Goal: Task Accomplishment & Management: Manage account settings

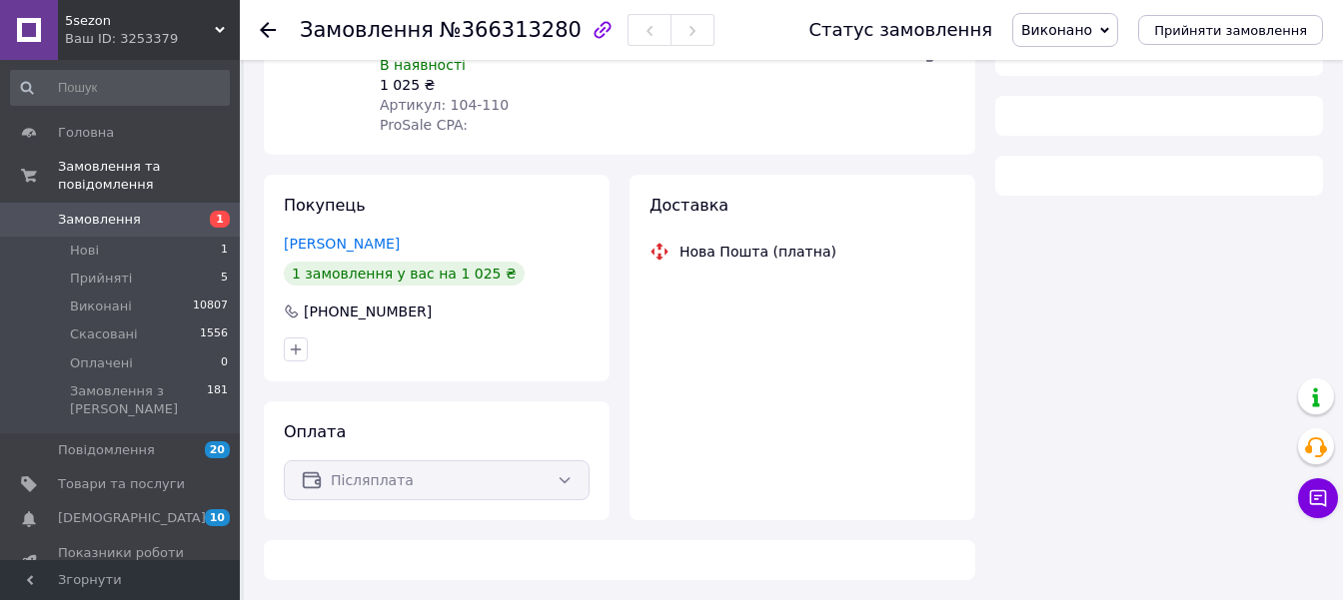
scroll to position [252, 0]
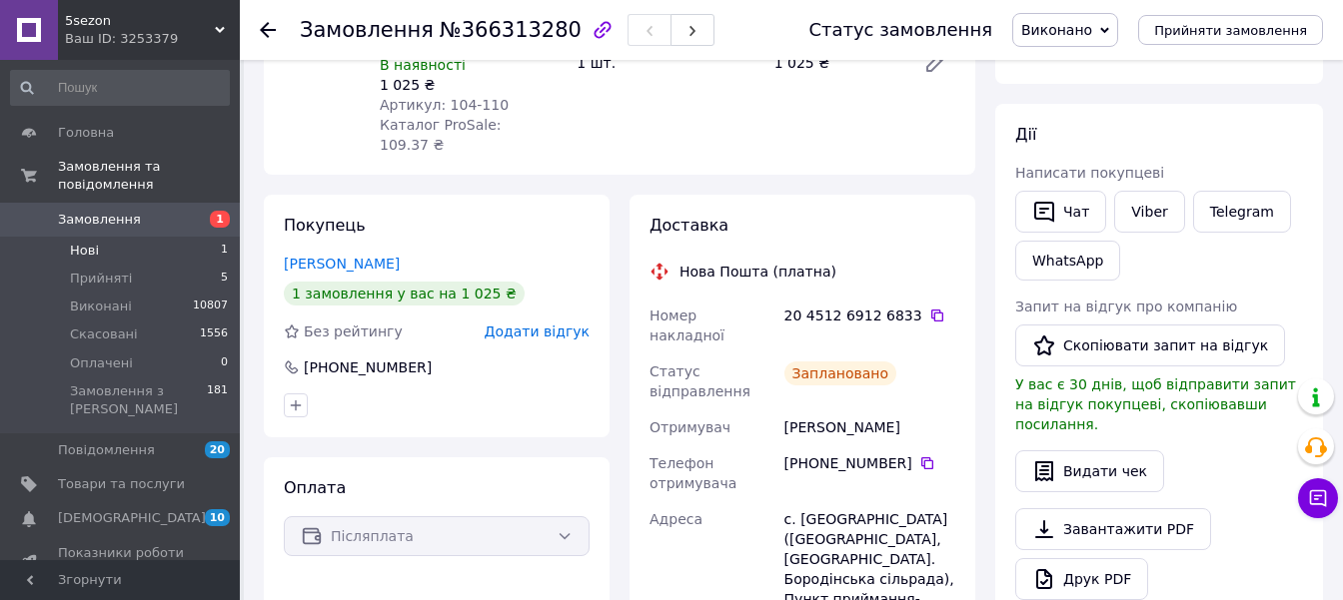
click at [92, 242] on span "Нові" at bounding box center [84, 251] width 29 height 18
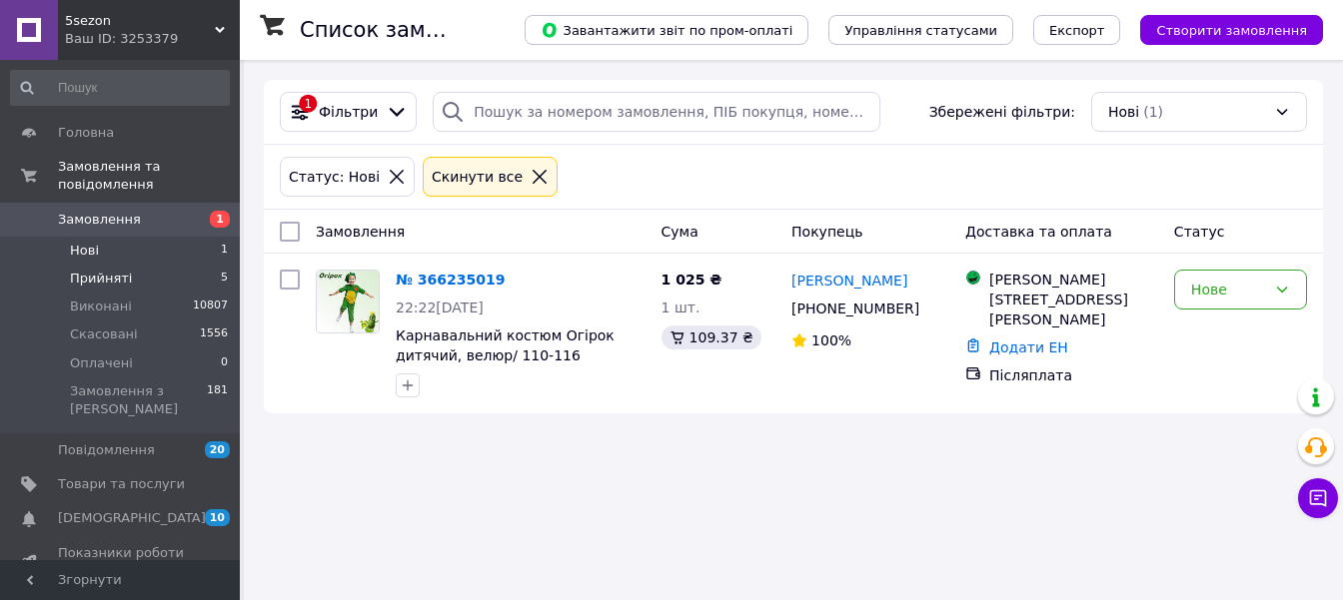
click at [100, 270] on span "Прийняті" at bounding box center [101, 279] width 62 height 18
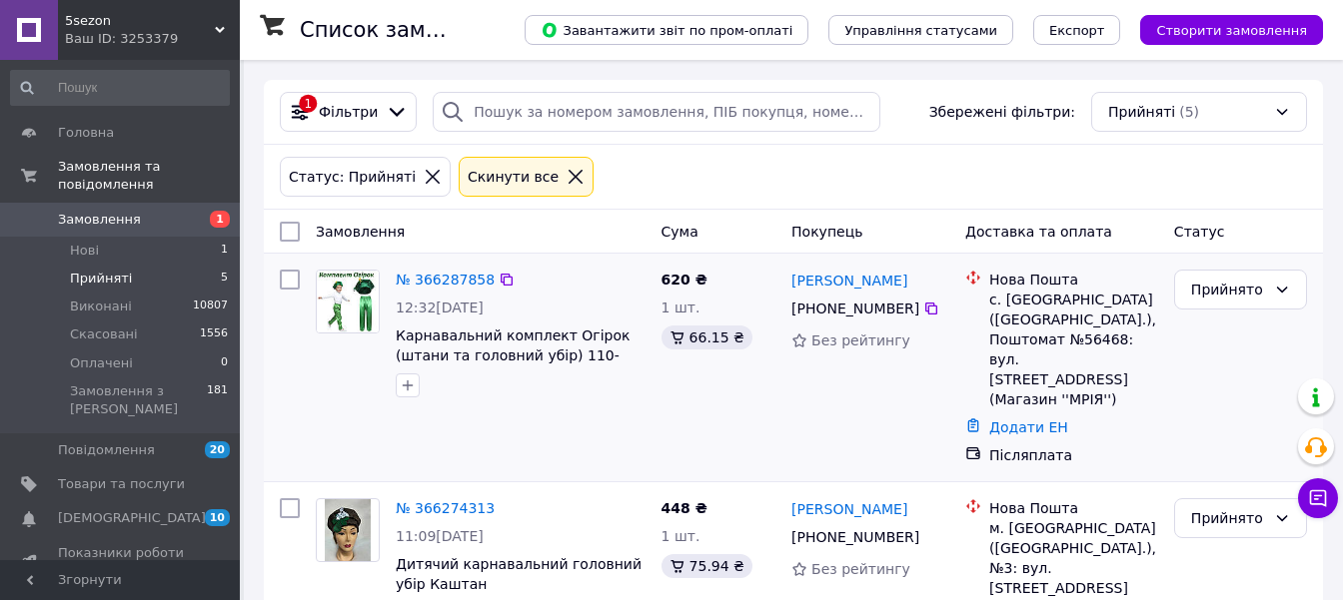
click at [349, 309] on img at bounding box center [348, 302] width 62 height 62
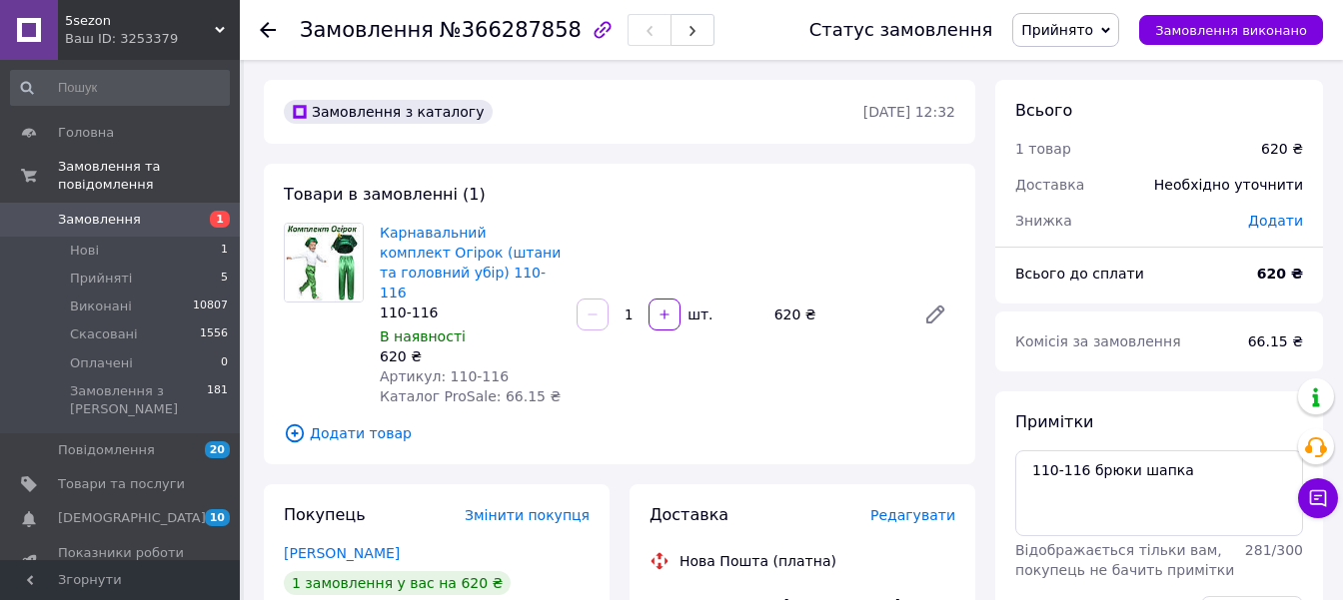
click at [908, 508] on span "Редагувати" at bounding box center [912, 516] width 85 height 16
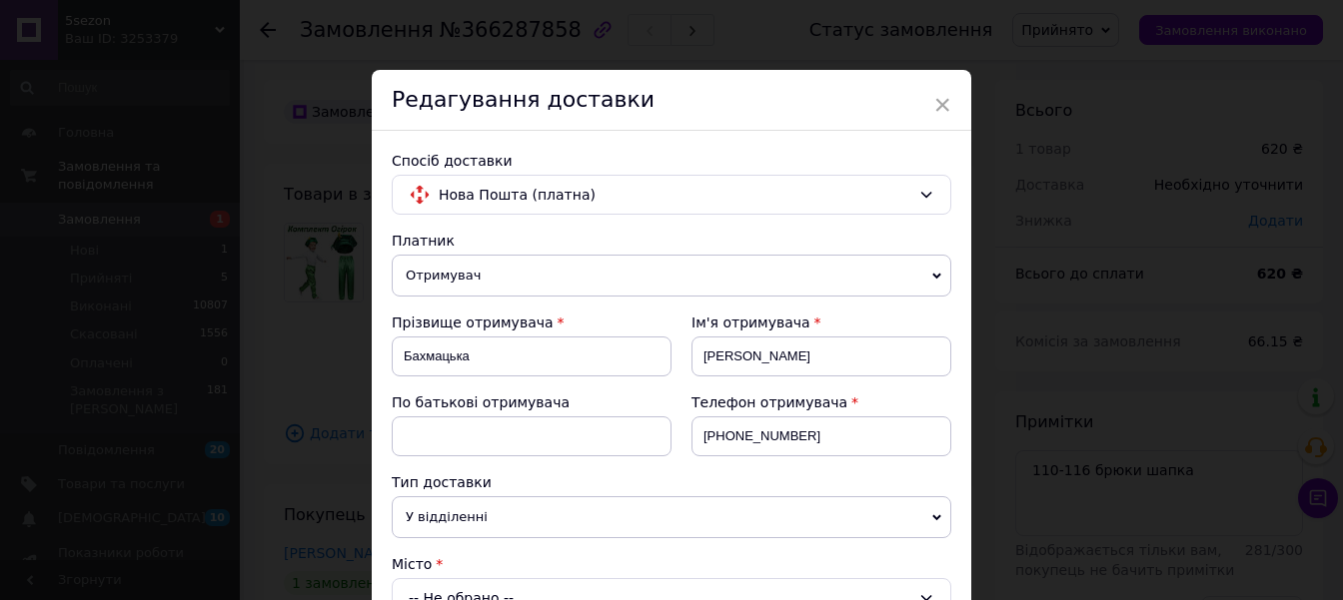
scroll to position [340, 0]
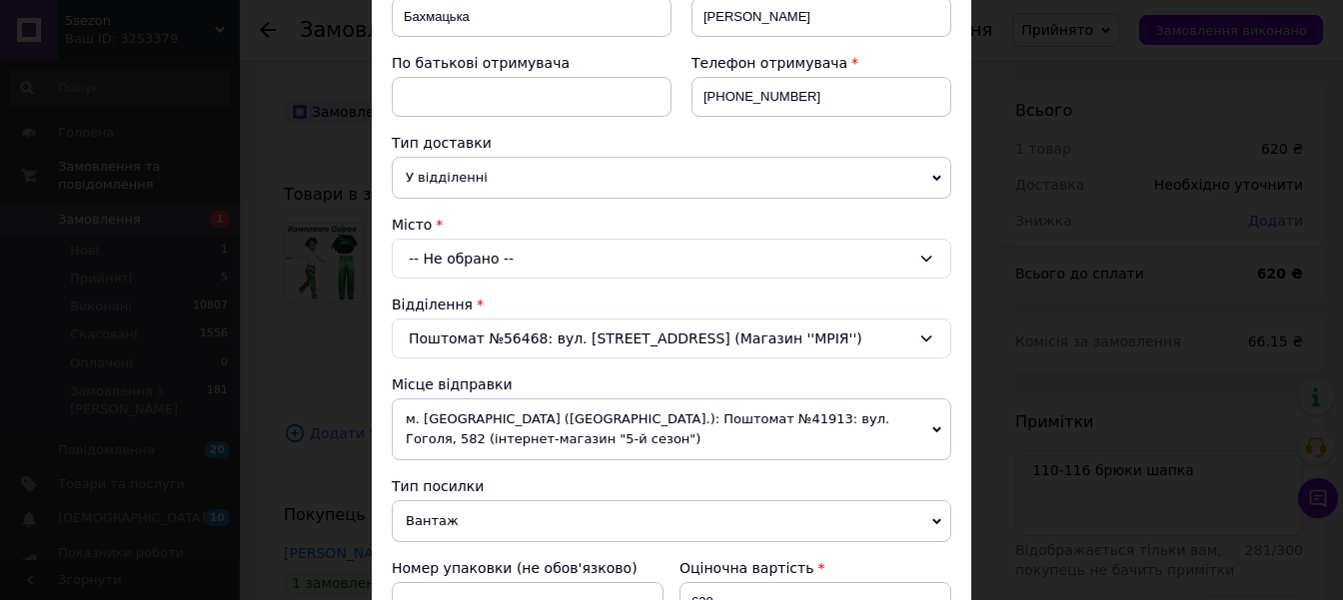
click at [924, 265] on div "-- Не обрано --" at bounding box center [671, 259] width 559 height 40
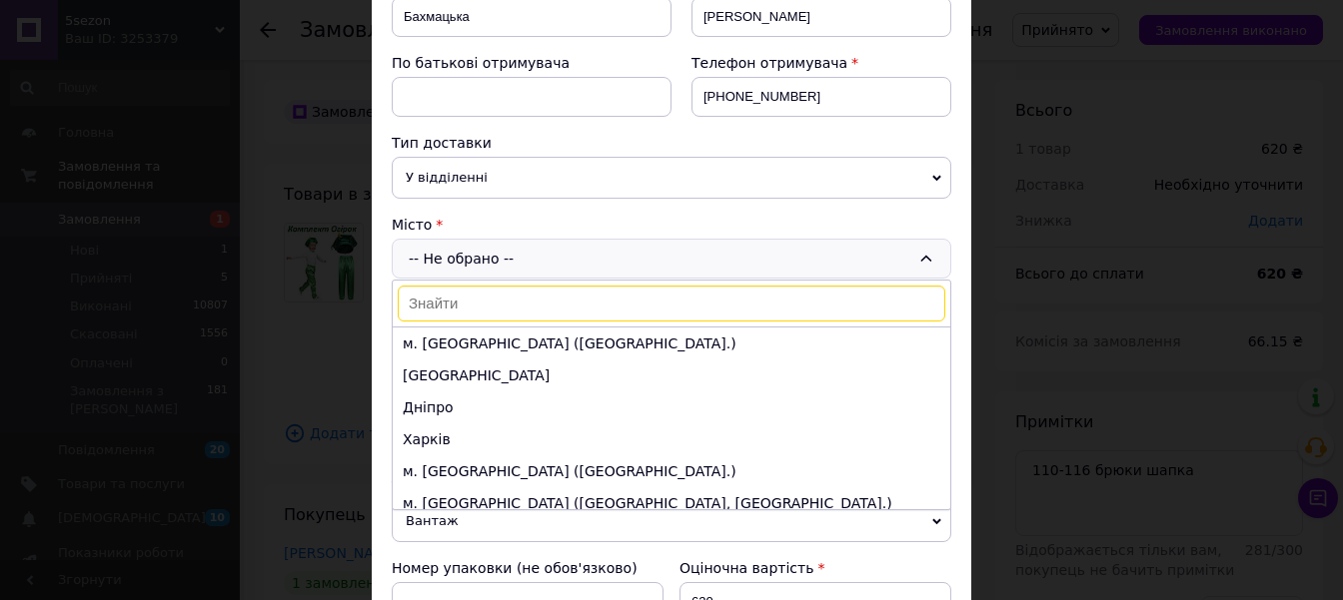
click at [1092, 297] on div "× Редагування доставки Спосіб доставки Нова Пошта (платна) Платник Отримувач Ві…" at bounding box center [671, 300] width 1343 height 600
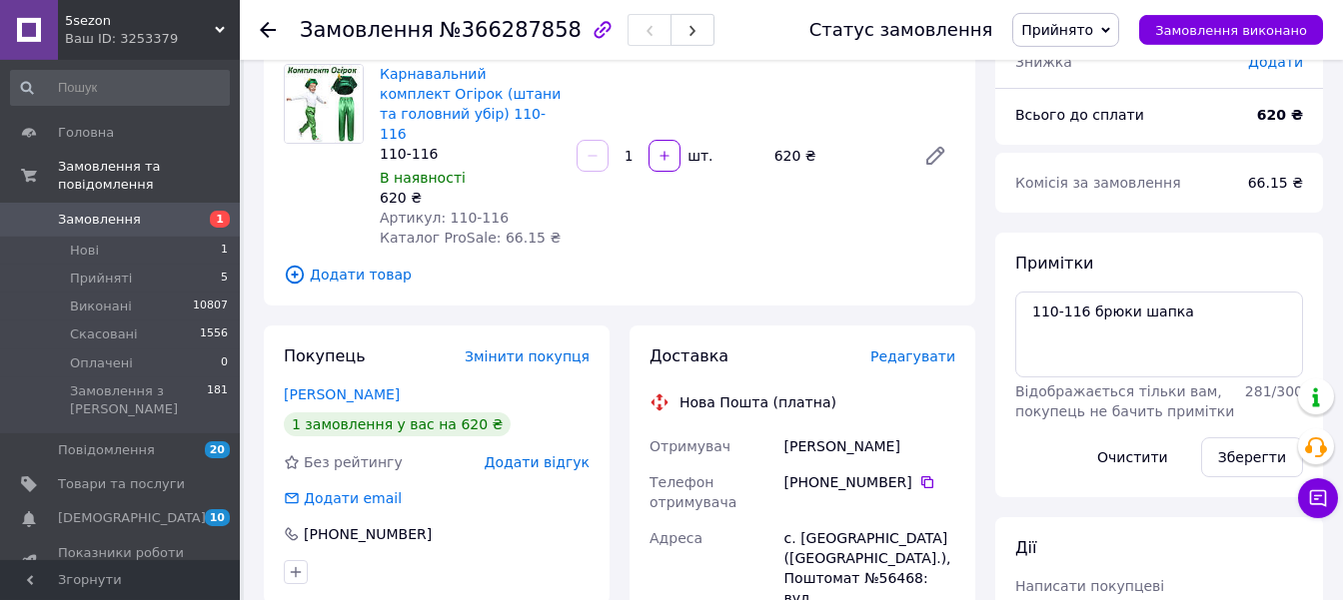
scroll to position [315, 0]
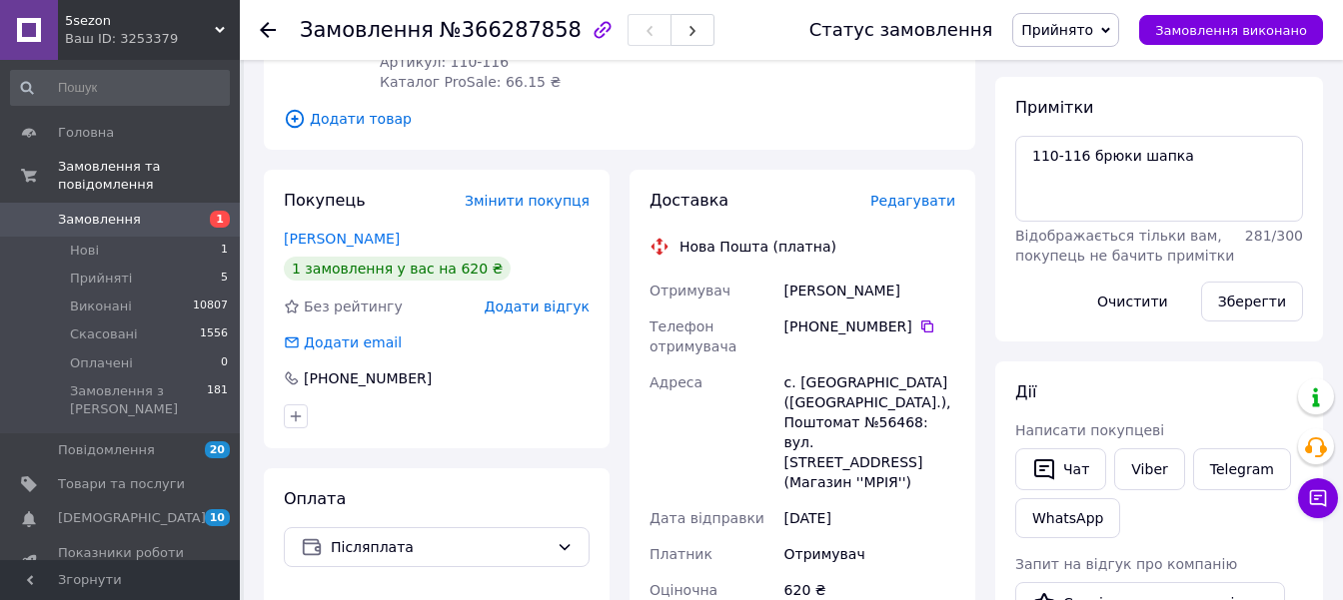
click at [938, 193] on span "Редагувати" at bounding box center [912, 201] width 85 height 16
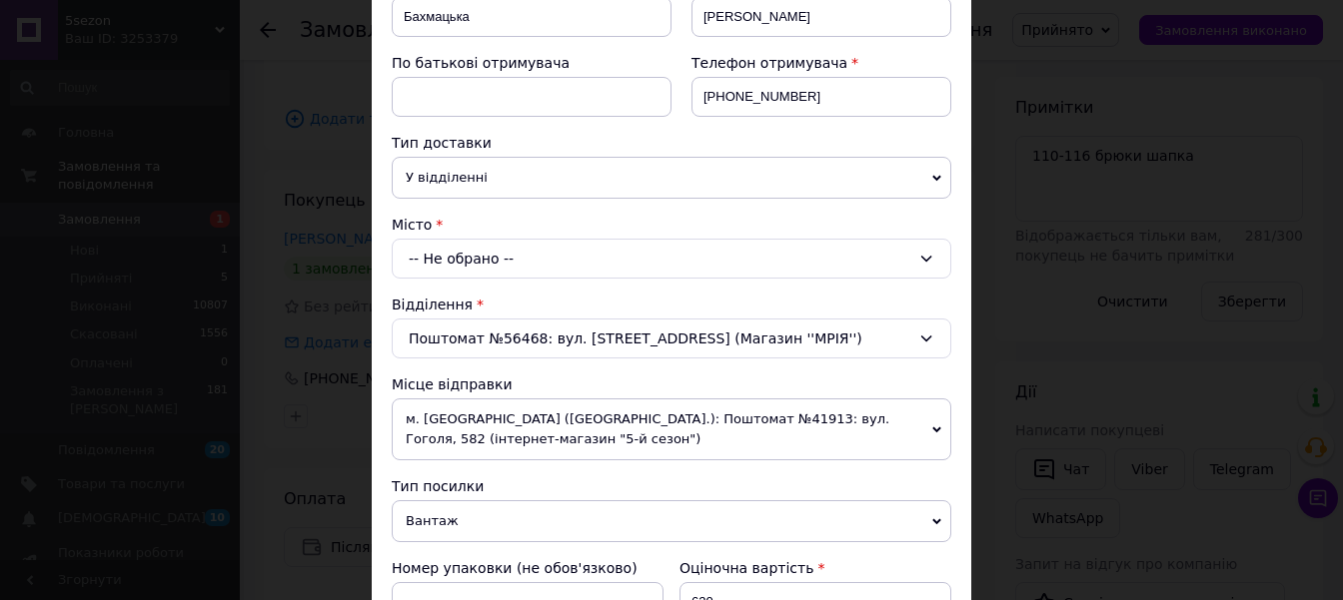
scroll to position [0, 0]
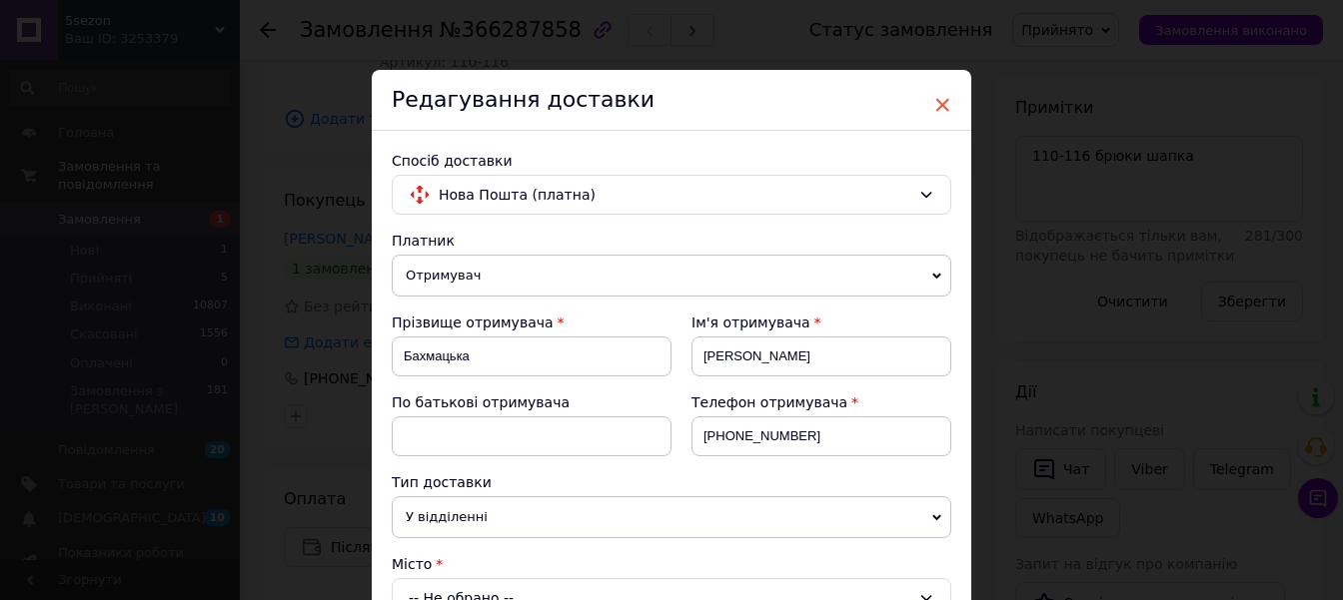
click at [945, 100] on span "×" at bounding box center [942, 105] width 18 height 34
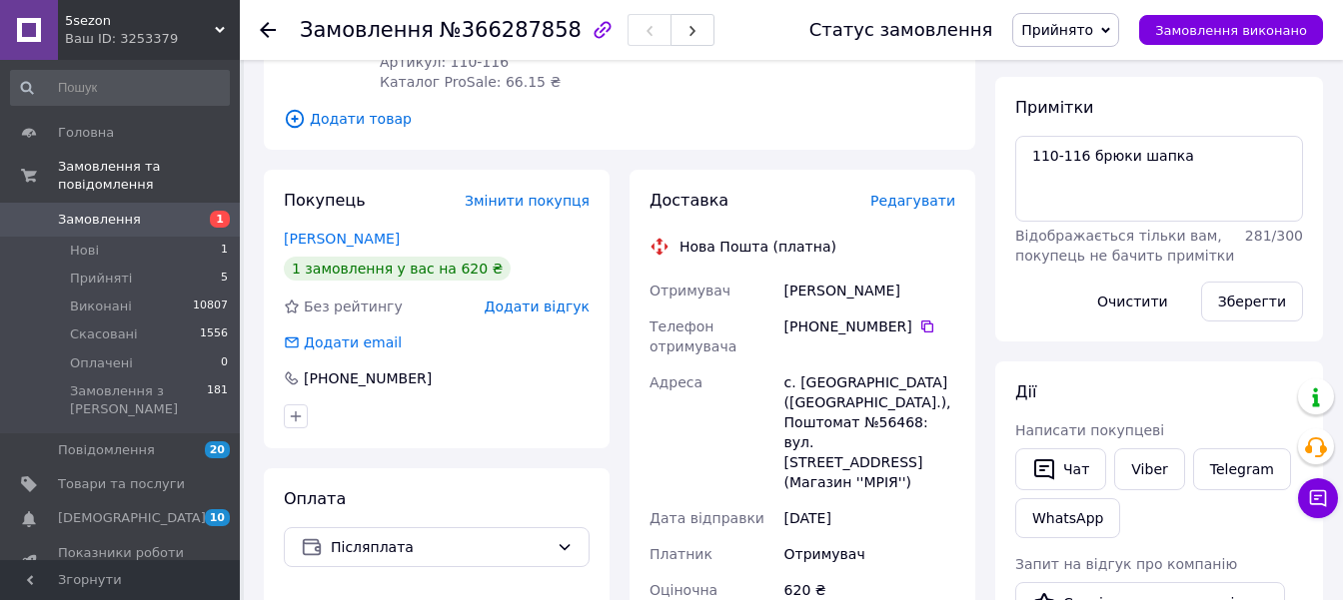
click at [922, 193] on span "Редагувати" at bounding box center [912, 201] width 85 height 16
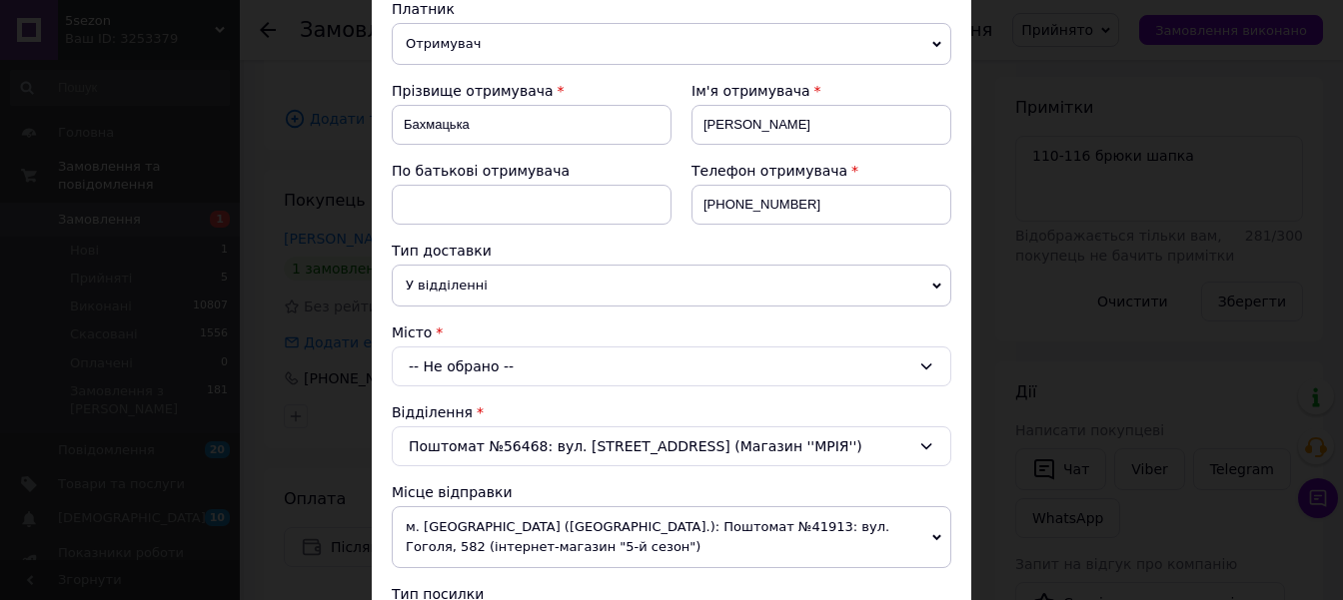
scroll to position [340, 0]
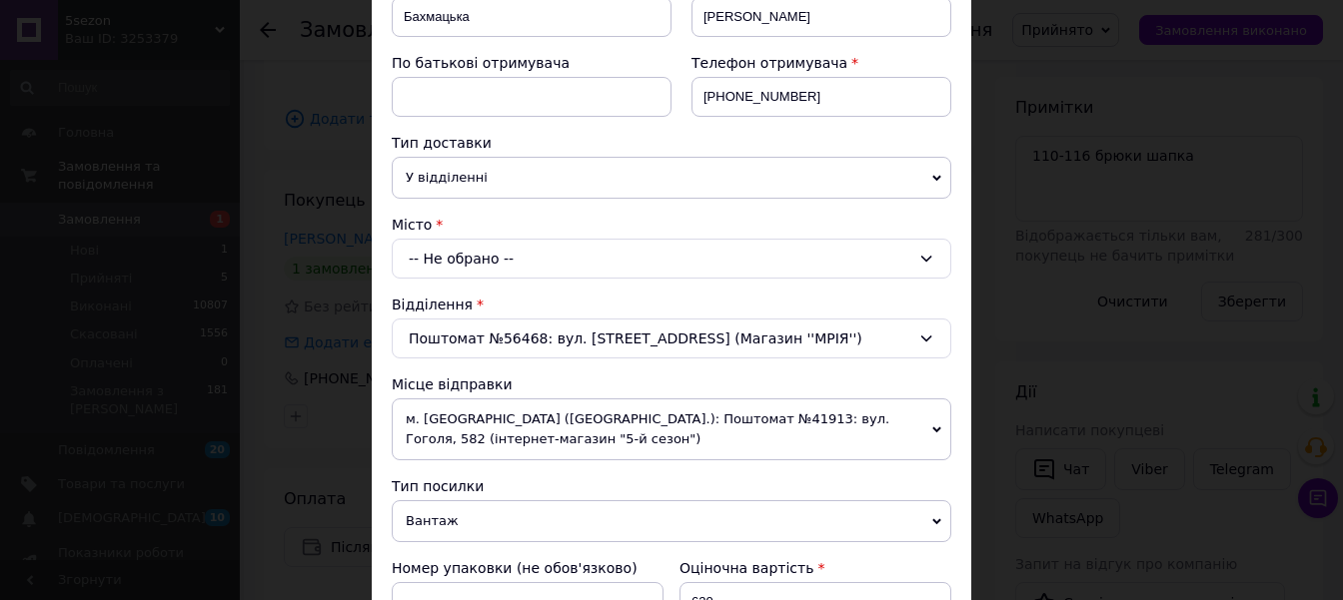
click at [459, 260] on div "-- Не обрано --" at bounding box center [671, 259] width 559 height 40
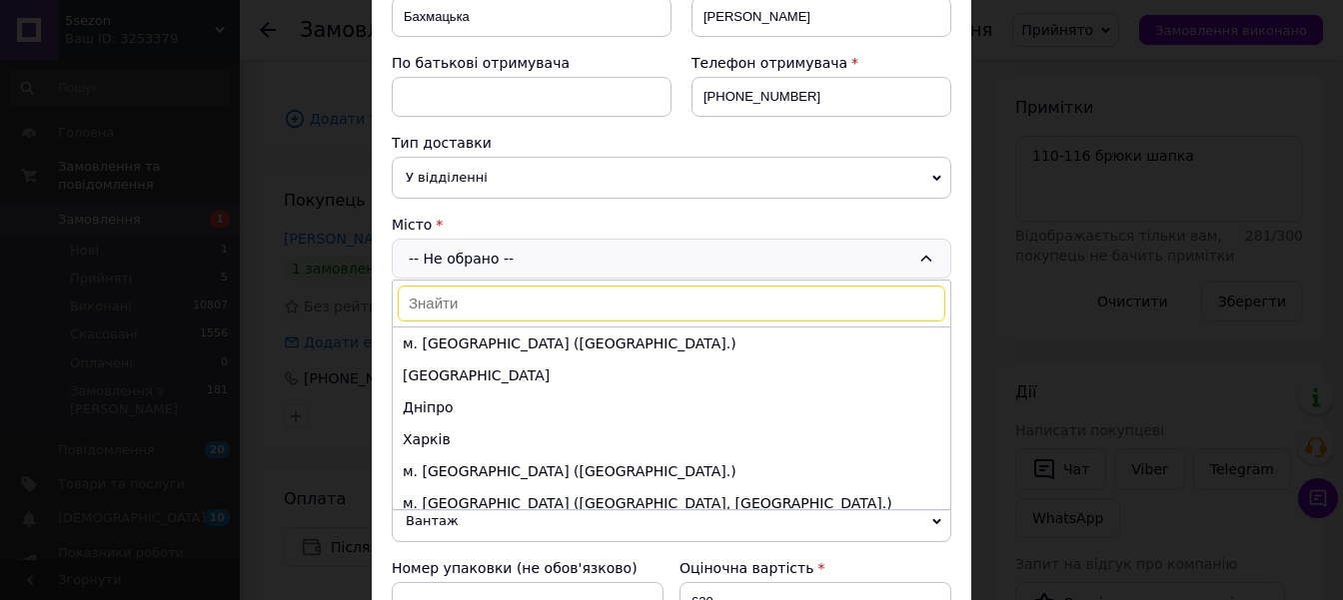
click at [437, 305] on input at bounding box center [671, 304] width 547 height 36
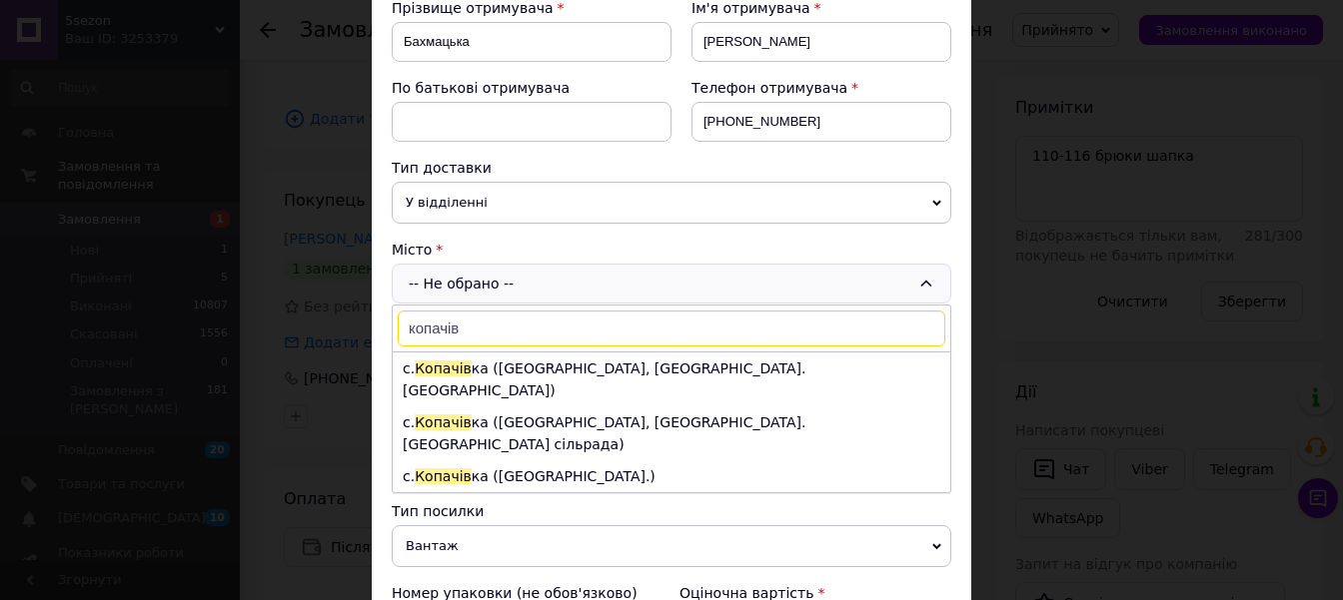
scroll to position [453, 0]
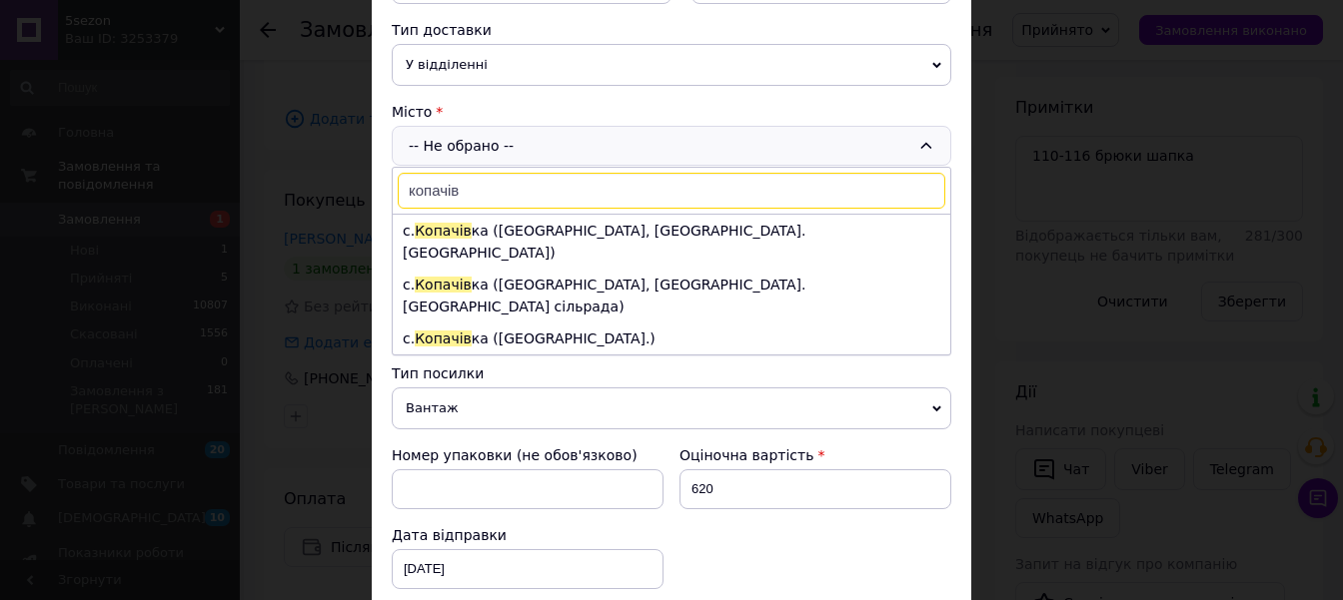
type input "копачів"
click at [569, 148] on div "-- Не обрано -- копачів с. Копачів ка (Хмельницька обл., Хмельницький р-н. Дера…" at bounding box center [671, 146] width 559 height 40
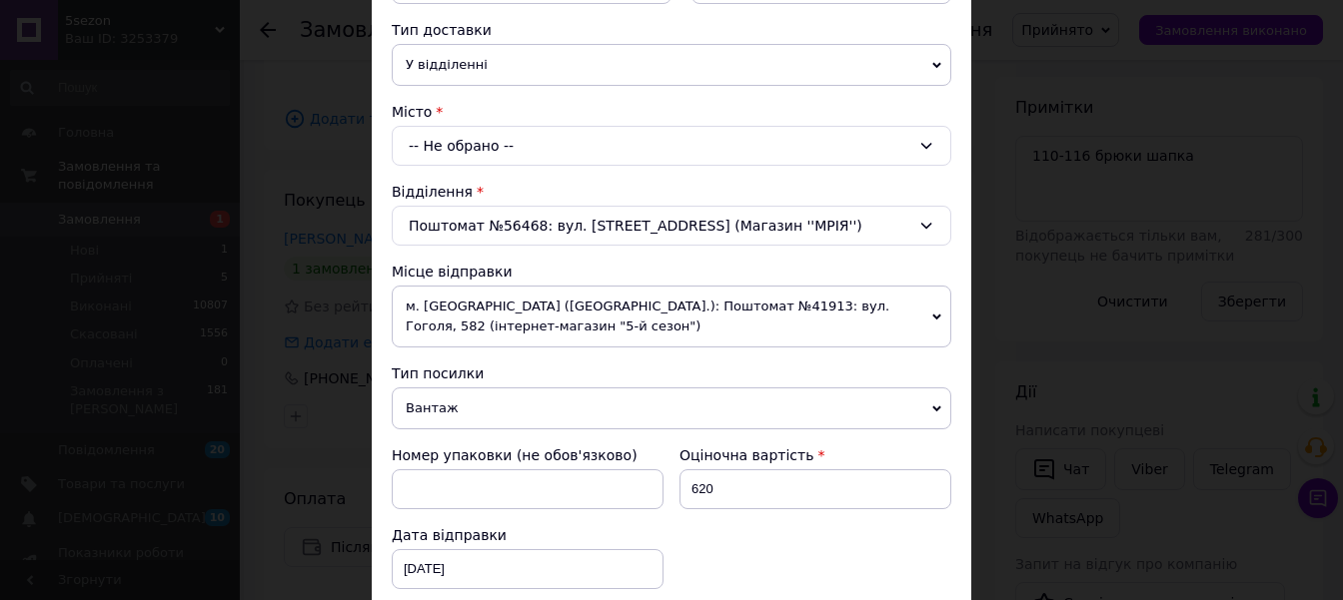
click at [929, 60] on span "У відділенні" at bounding box center [671, 65] width 559 height 42
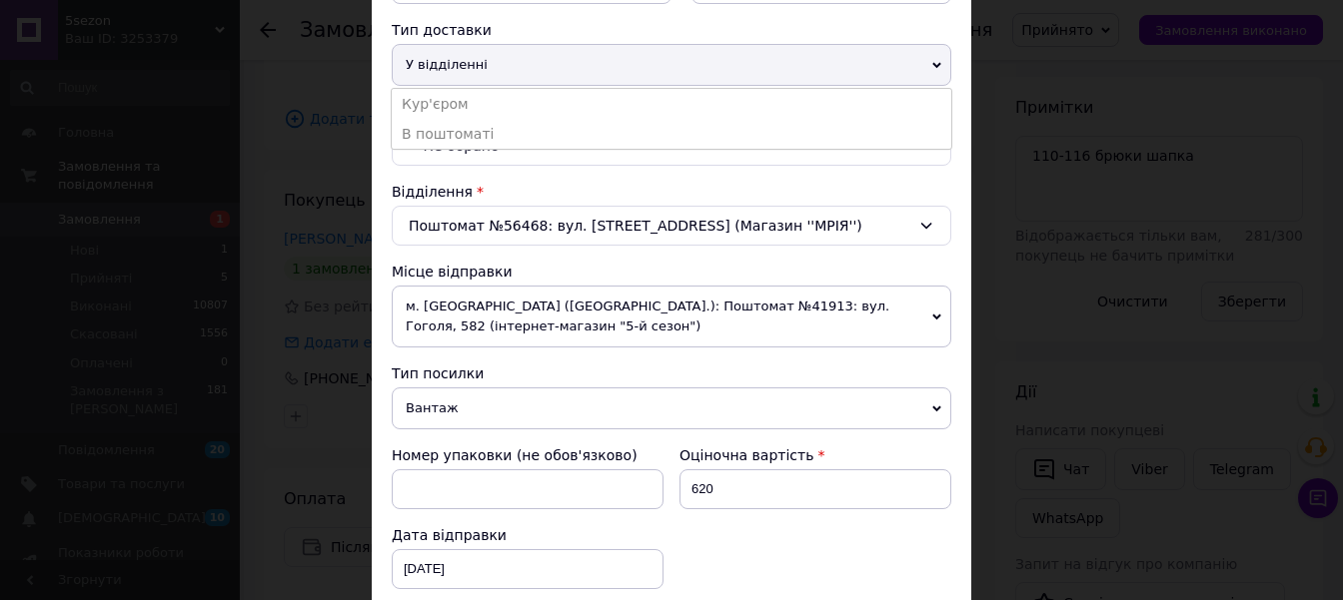
click at [992, 190] on div "× Редагування доставки Спосіб доставки Нова Пошта (платна) Платник Отримувач Ві…" at bounding box center [671, 300] width 1343 height 600
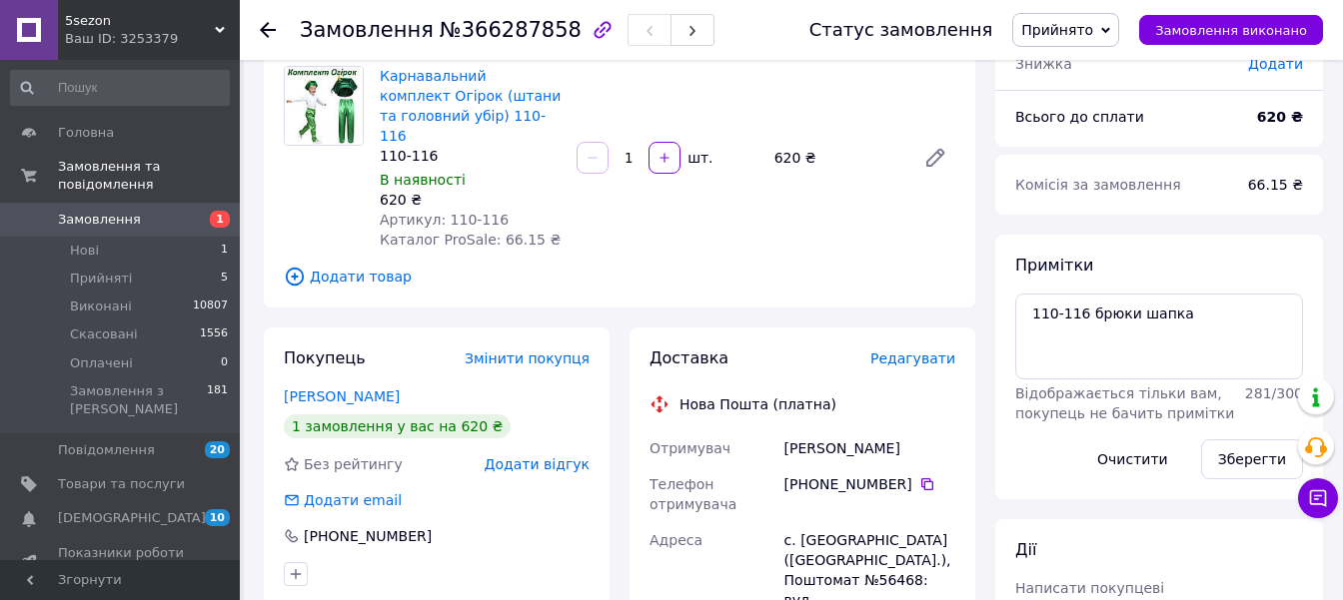
scroll to position [105, 0]
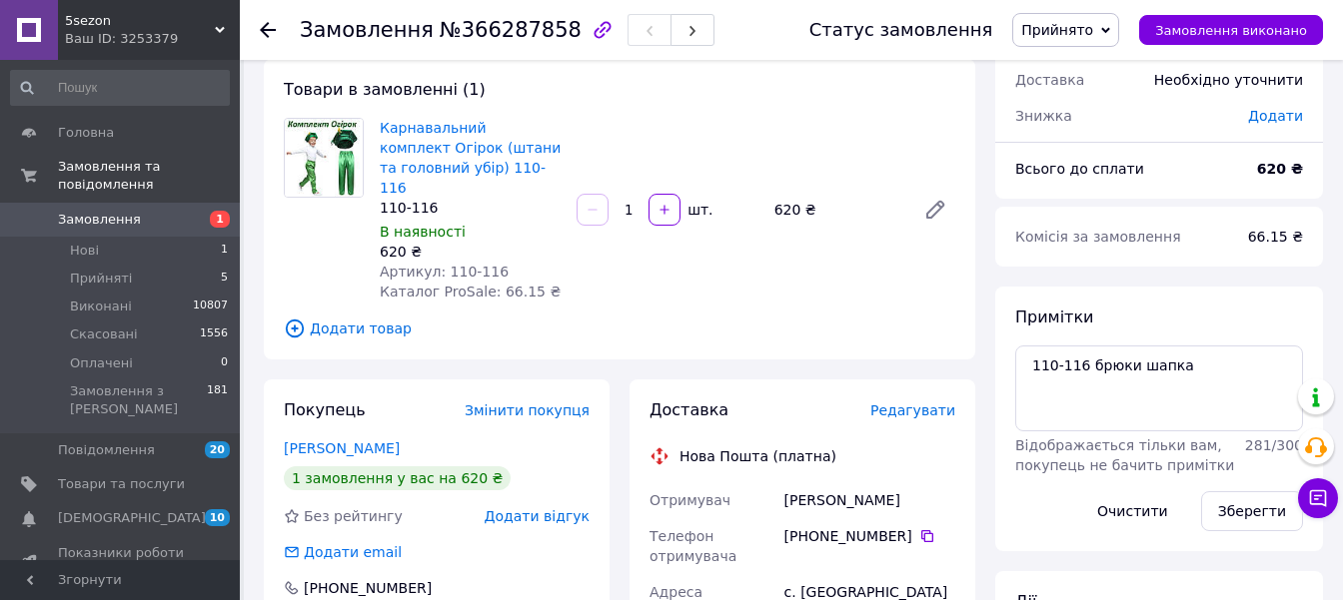
click at [926, 403] on span "Редагувати" at bounding box center [912, 411] width 85 height 16
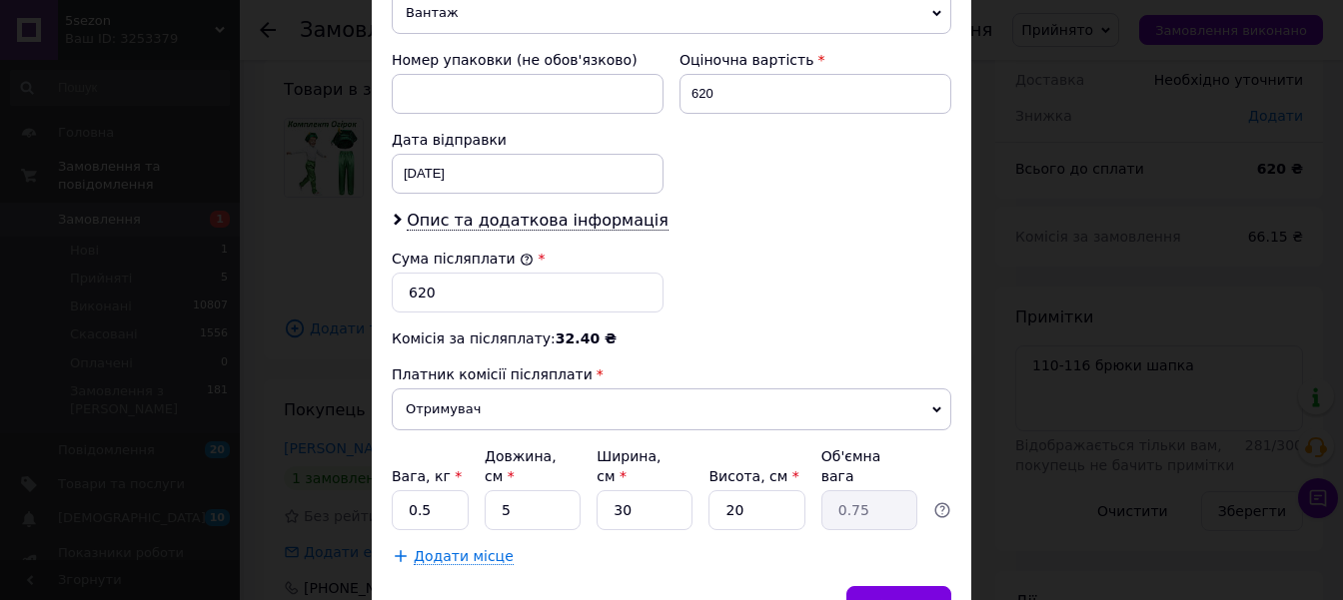
scroll to position [934, 0]
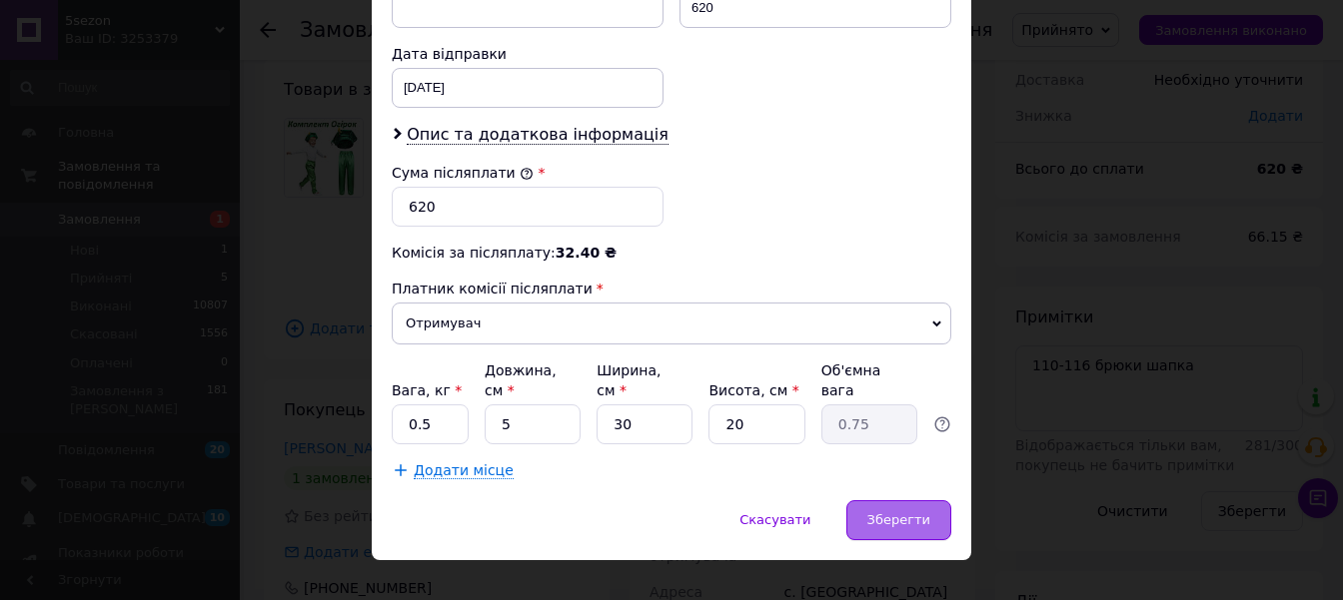
click at [924, 513] on span "Зберегти" at bounding box center [898, 520] width 63 height 15
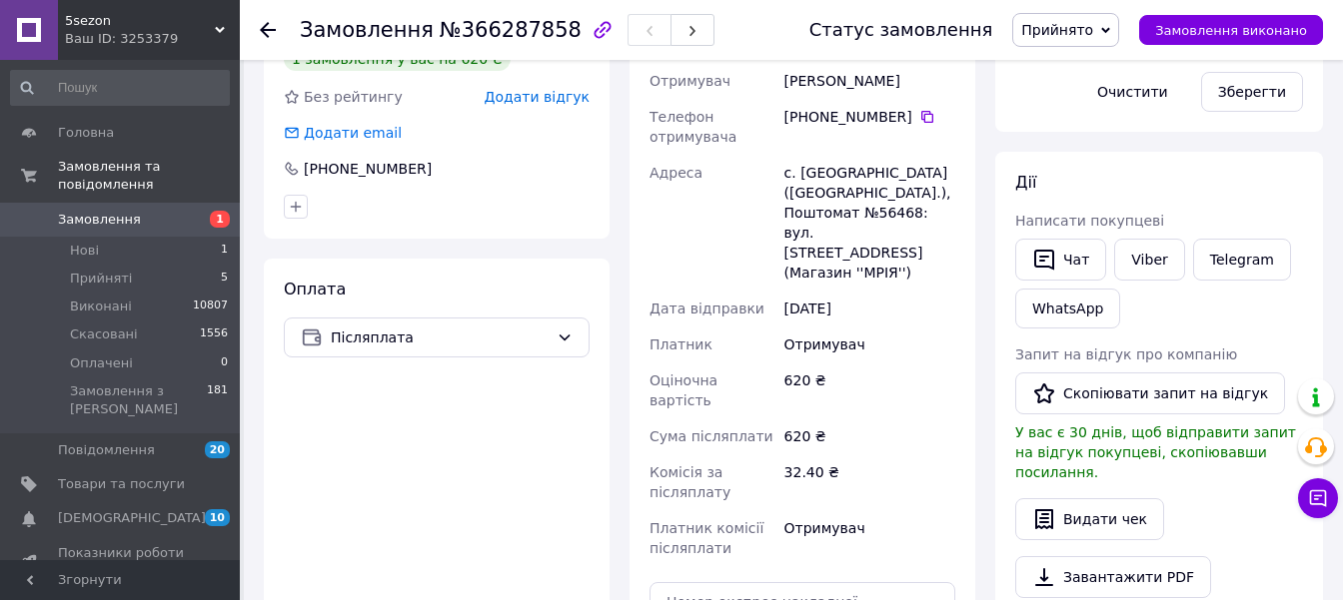
scroll to position [839, 0]
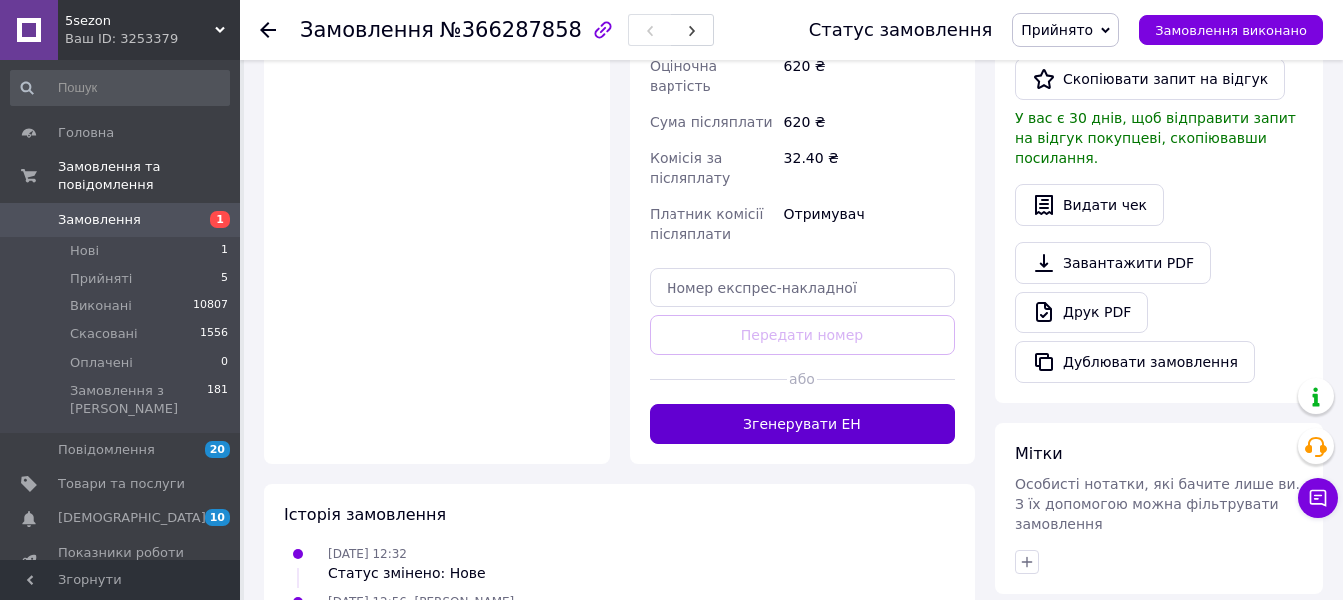
click at [784, 405] on button "Згенерувати ЕН" at bounding box center [802, 425] width 306 height 40
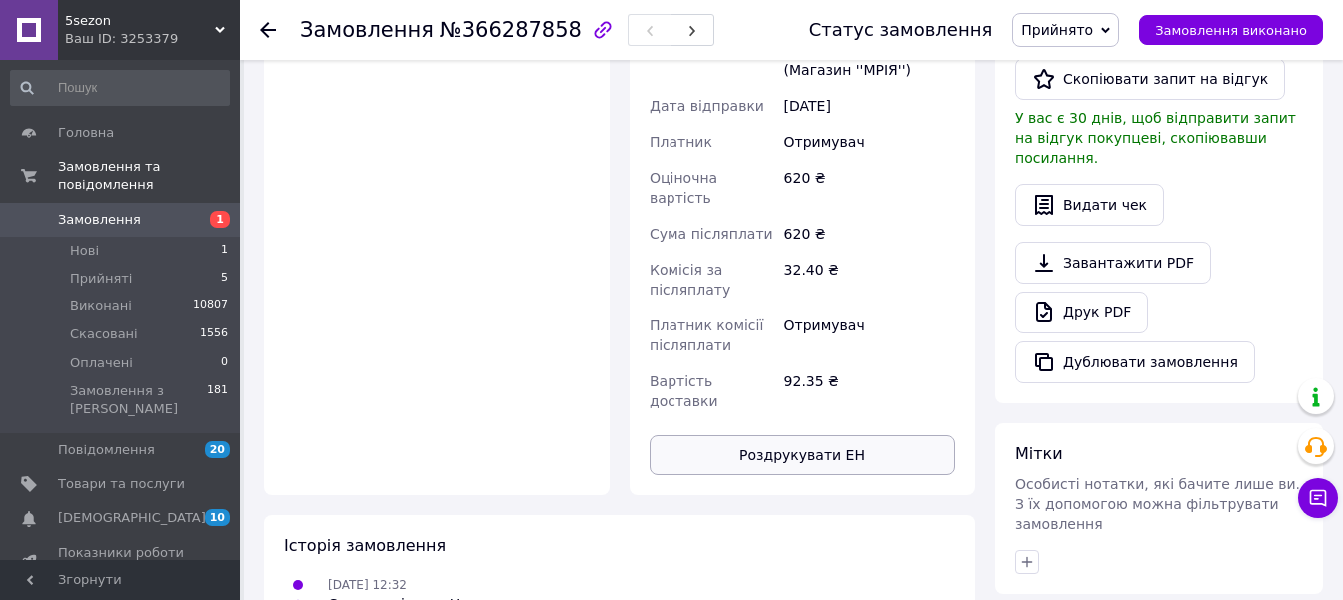
scroll to position [315, 0]
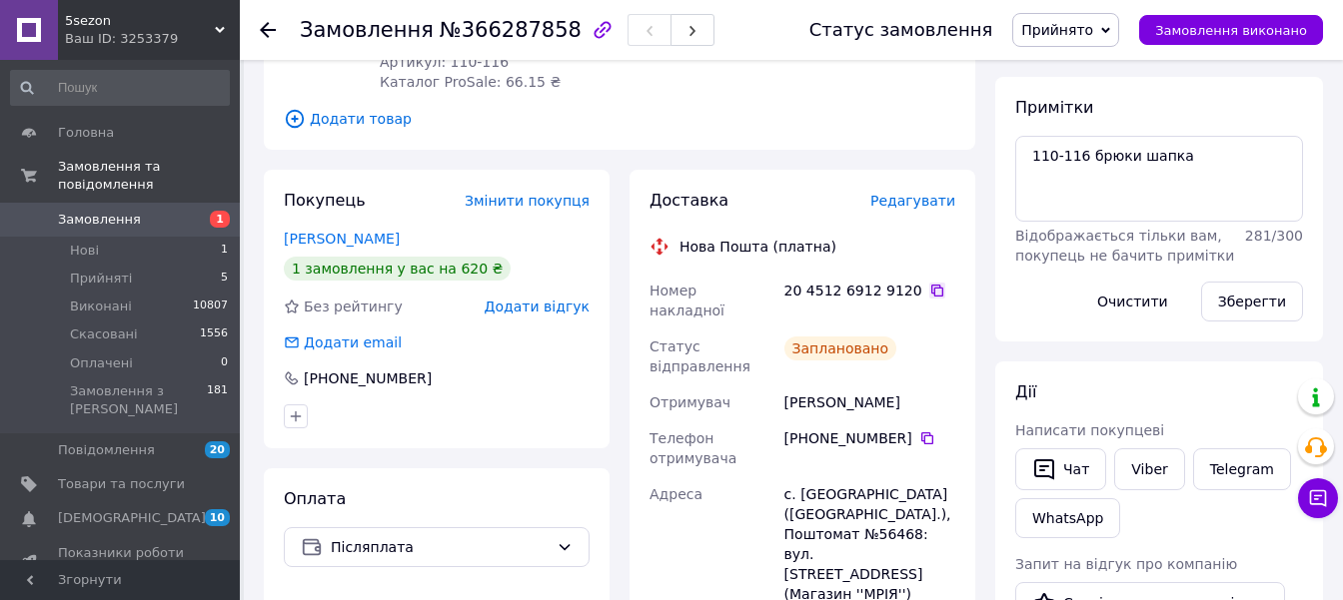
click at [929, 283] on icon at bounding box center [937, 291] width 16 height 16
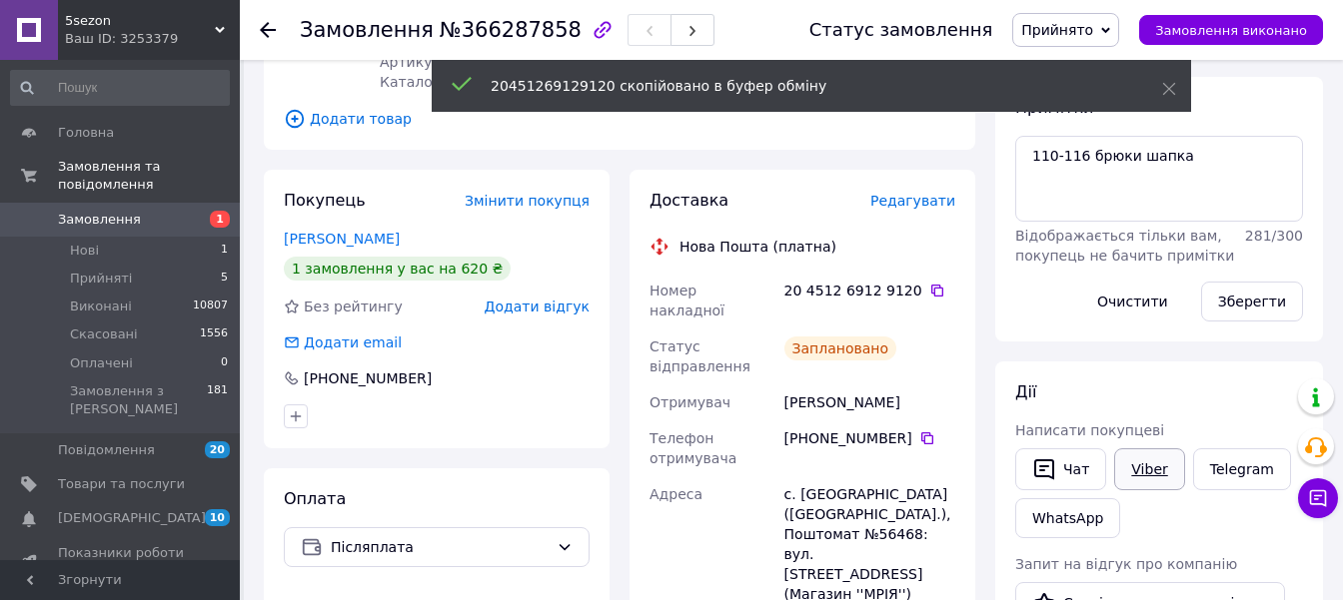
click at [1137, 465] on link "Viber" at bounding box center [1149, 470] width 70 height 42
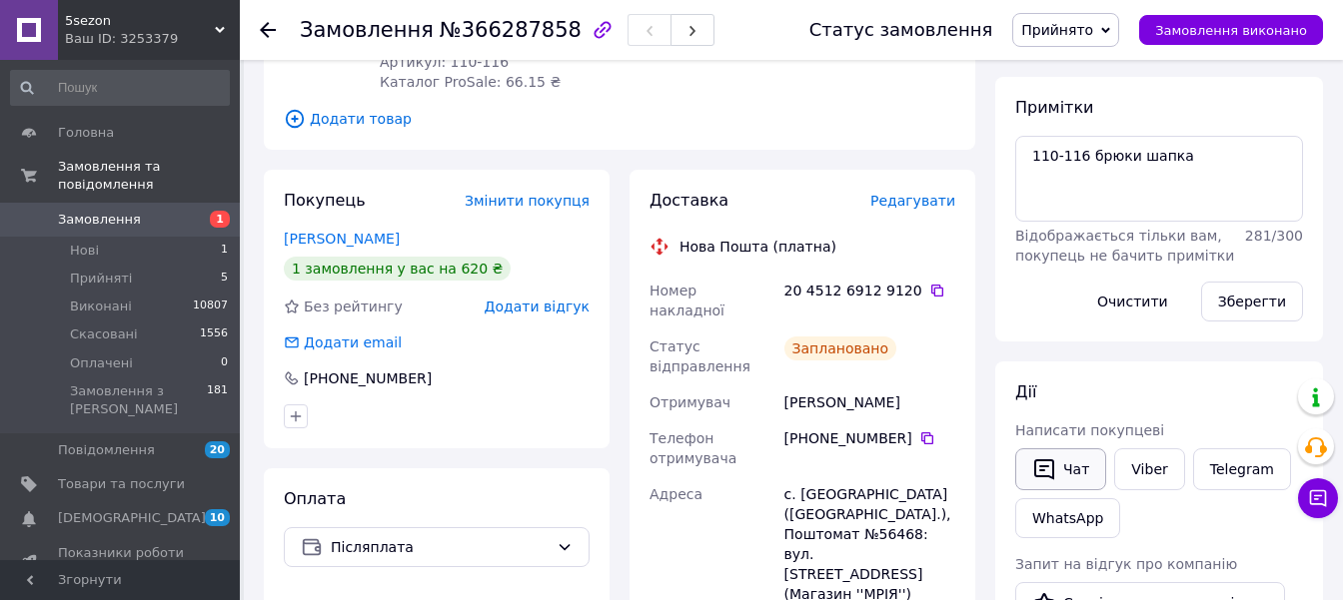
click at [1072, 480] on button "Чат" at bounding box center [1060, 470] width 91 height 42
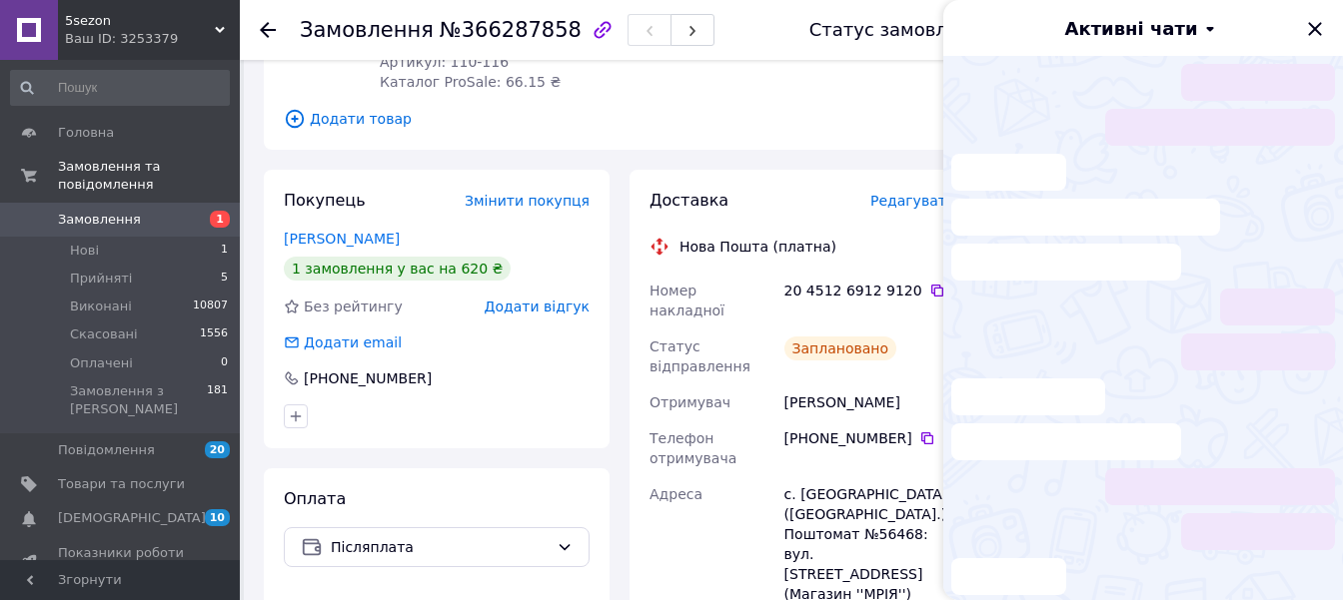
scroll to position [497, 0]
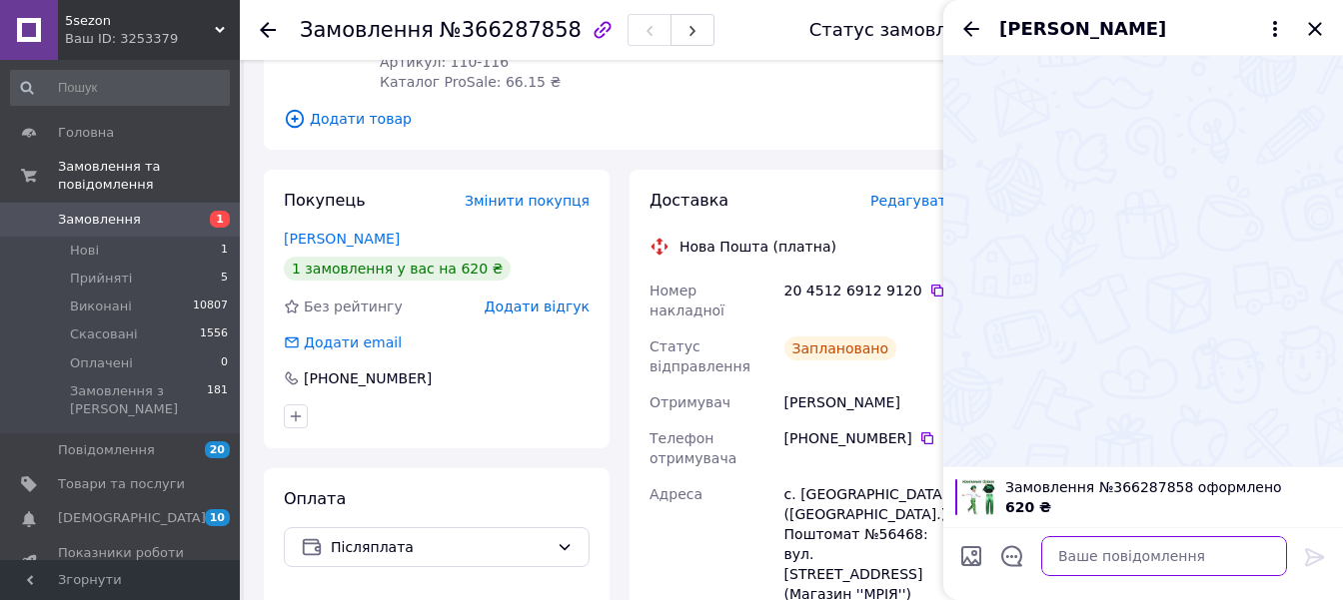
paste textarea "20451269129120"
type textarea "20451269129120"
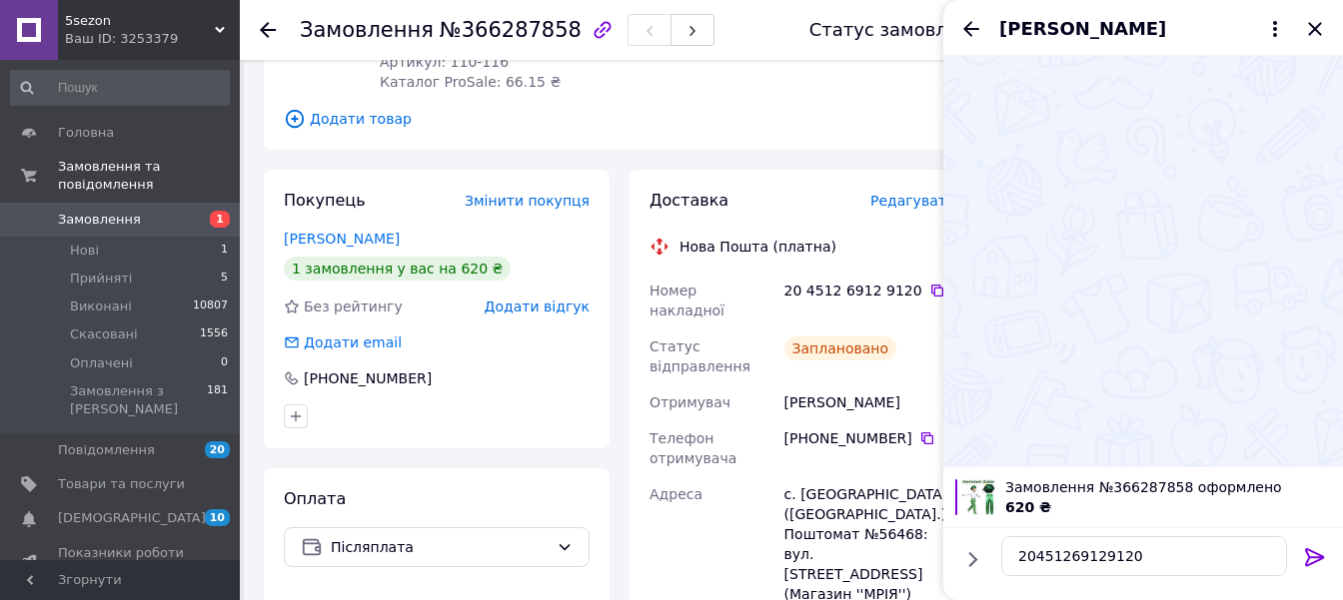
click at [1315, 549] on icon at bounding box center [1315, 557] width 24 height 24
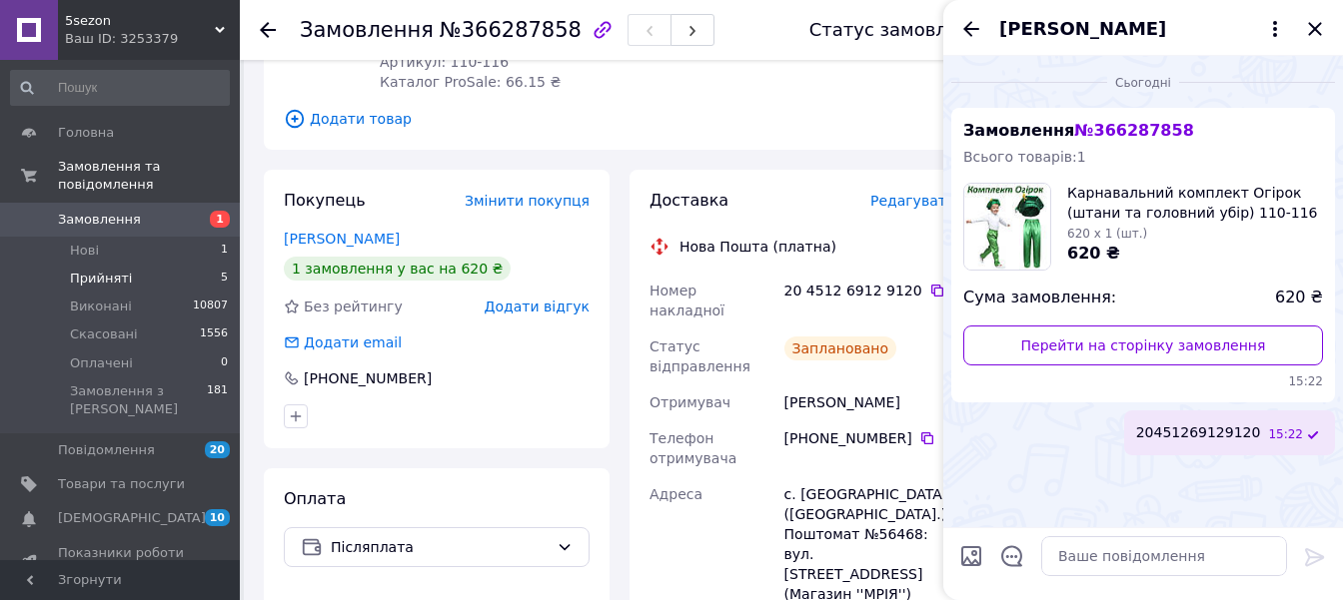
click at [71, 270] on span "Прийняті" at bounding box center [101, 279] width 62 height 18
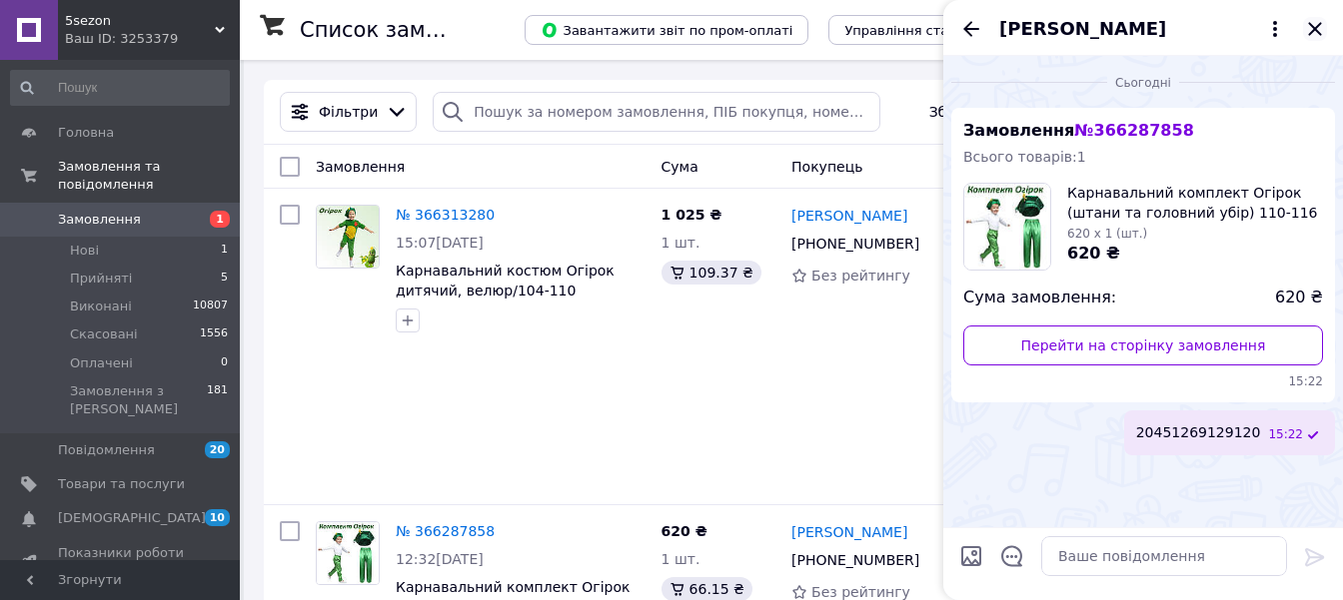
click at [1310, 31] on icon "Закрити" at bounding box center [1315, 29] width 24 height 24
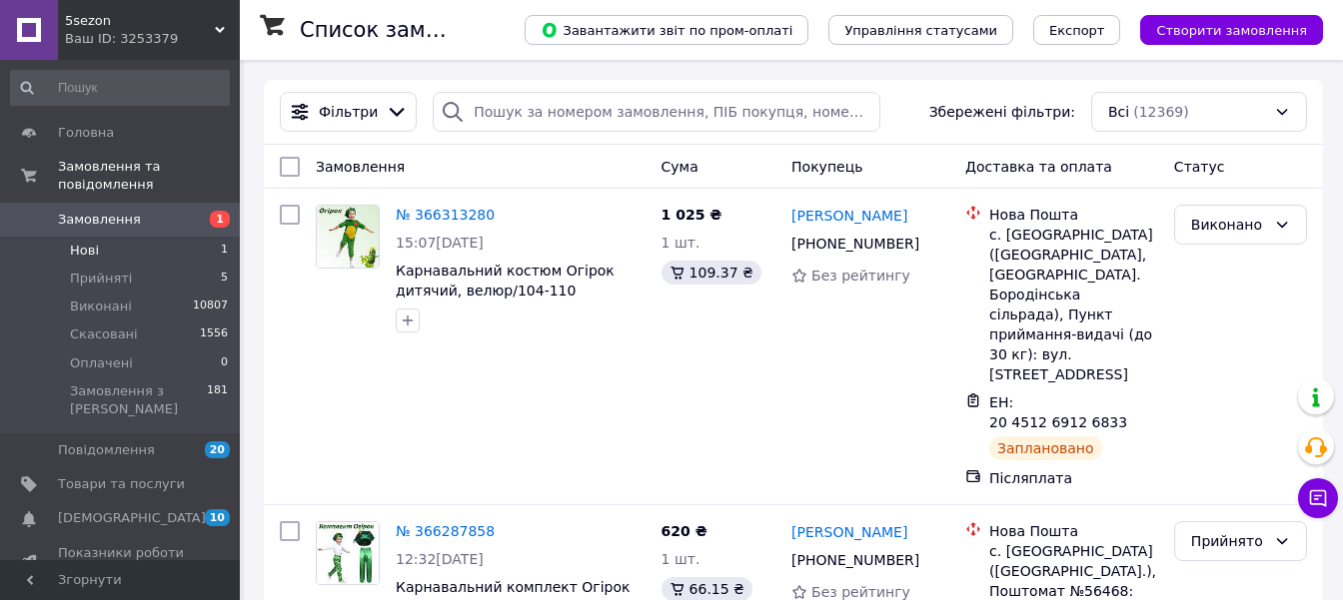
click at [78, 242] on span "Нові" at bounding box center [84, 251] width 29 height 18
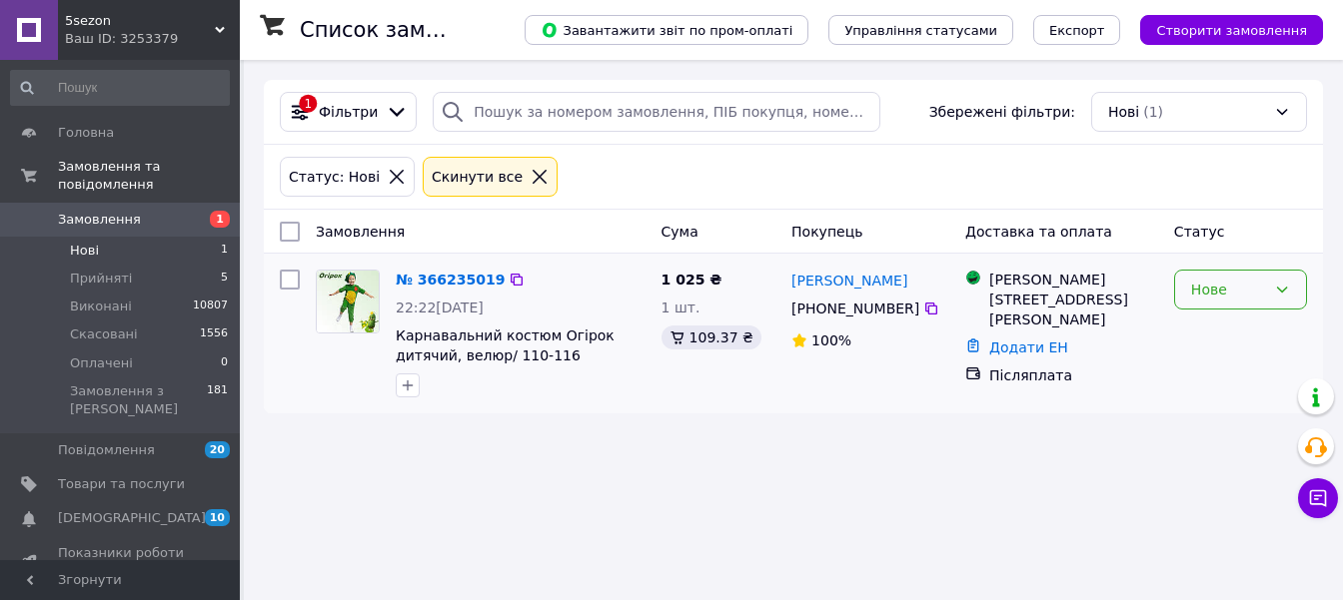
click at [1290, 283] on icon at bounding box center [1282, 290] width 16 height 16
drag, startPoint x: 1236, startPoint y: 335, endPoint x: 1259, endPoint y: 339, distance: 23.3
click at [1236, 334] on li "Прийнято" at bounding box center [1240, 332] width 131 height 36
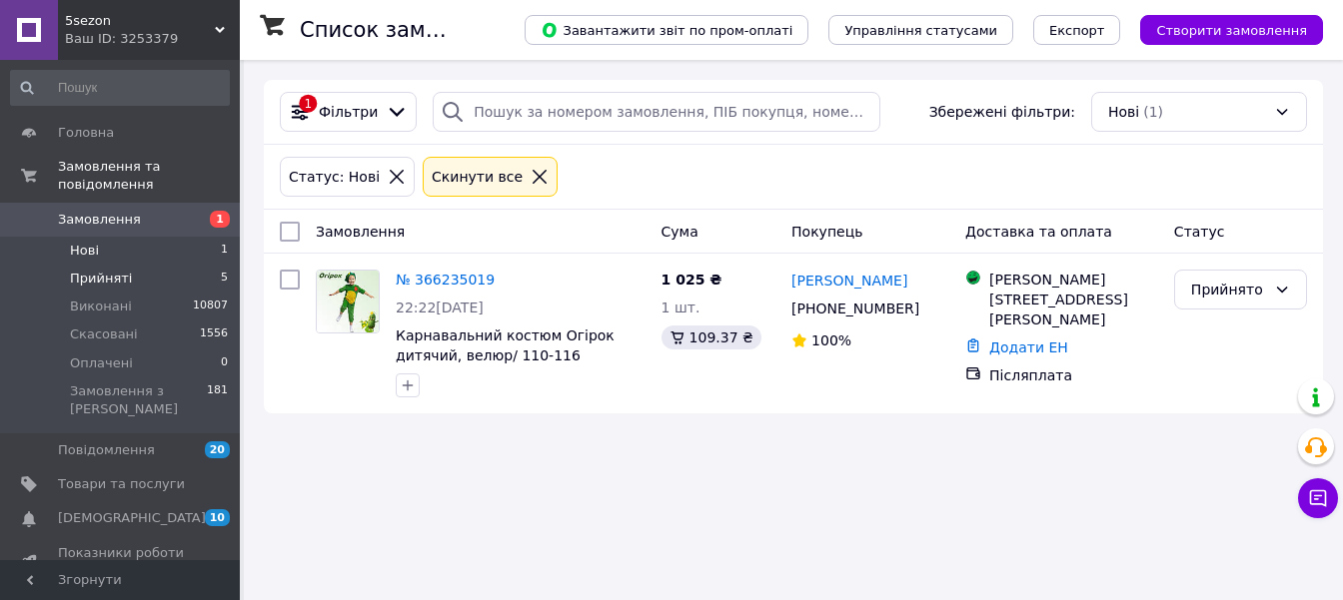
click at [99, 270] on span "Прийняті" at bounding box center [101, 279] width 62 height 18
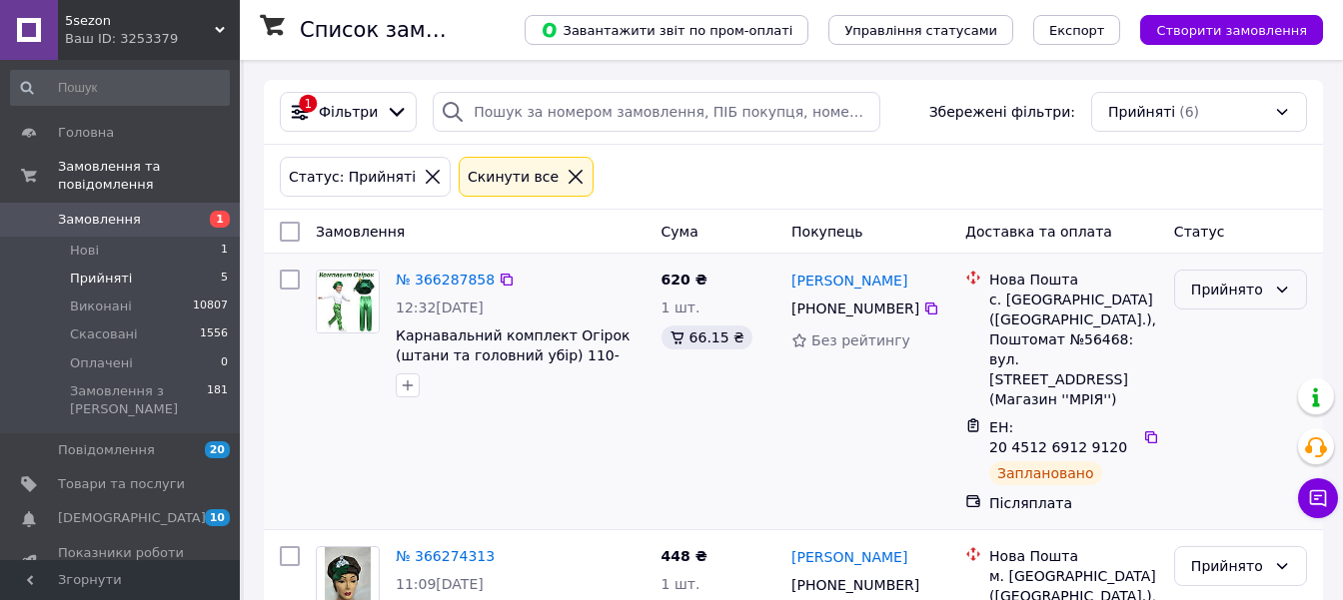
click at [1297, 295] on div "Прийнято" at bounding box center [1240, 290] width 133 height 40
click at [1241, 335] on li "Виконано" at bounding box center [1240, 332] width 131 height 36
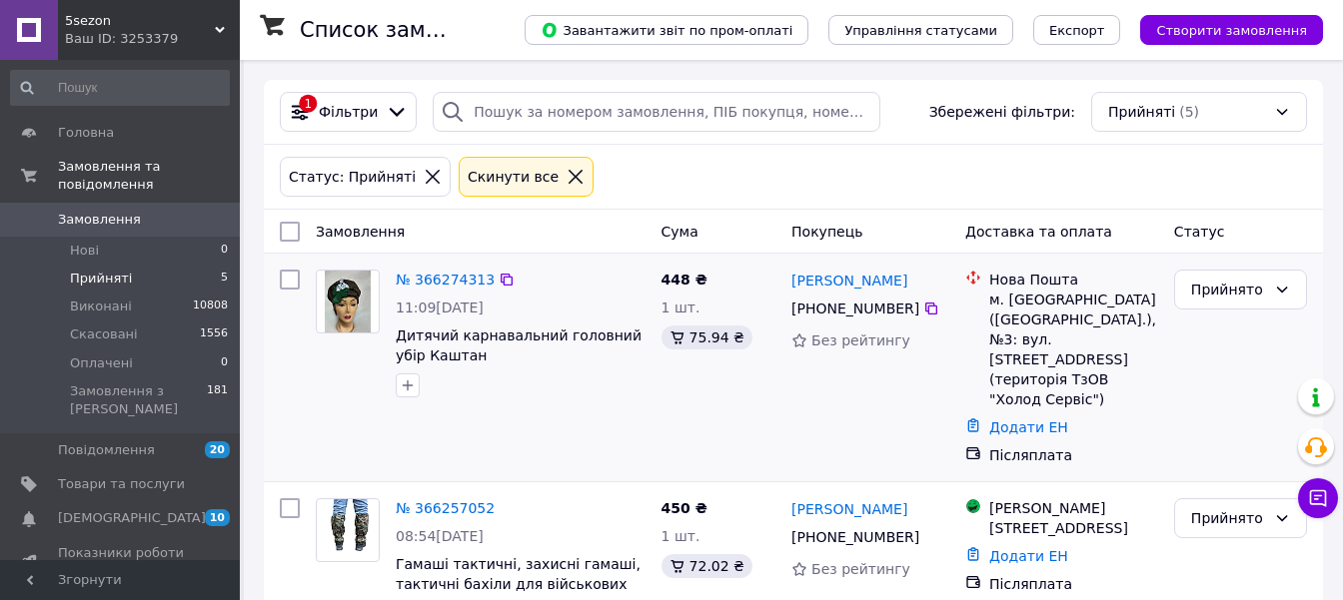
click at [352, 284] on img at bounding box center [348, 302] width 47 height 62
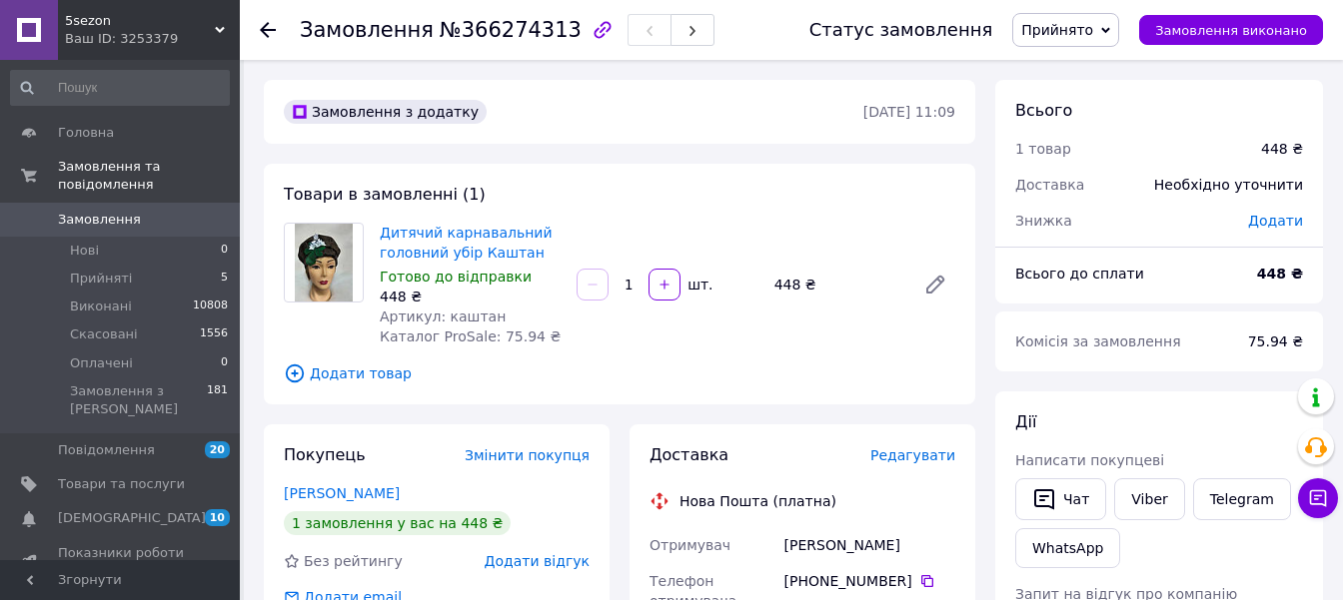
click at [313, 248] on img at bounding box center [324, 263] width 59 height 78
click at [423, 244] on span "Дитячий карнавальний головний убір Каштан" at bounding box center [470, 243] width 181 height 40
click at [452, 254] on link "Дитячий карнавальний головний убір Каштан" at bounding box center [466, 243] width 173 height 36
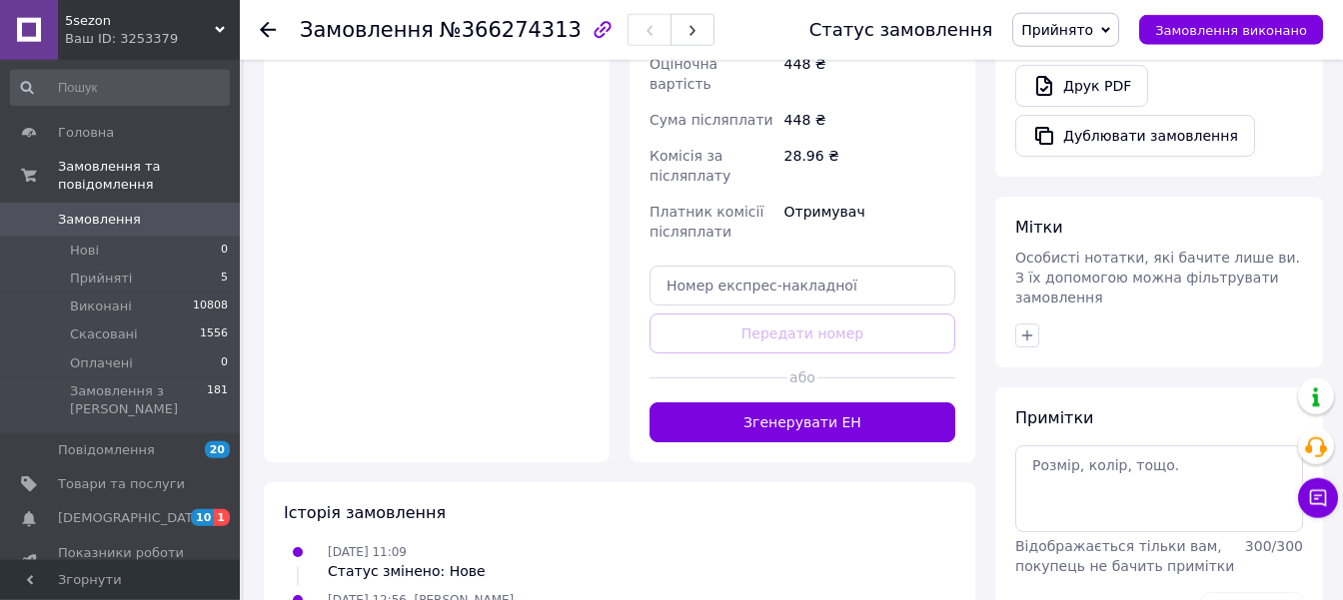
scroll to position [808, 0]
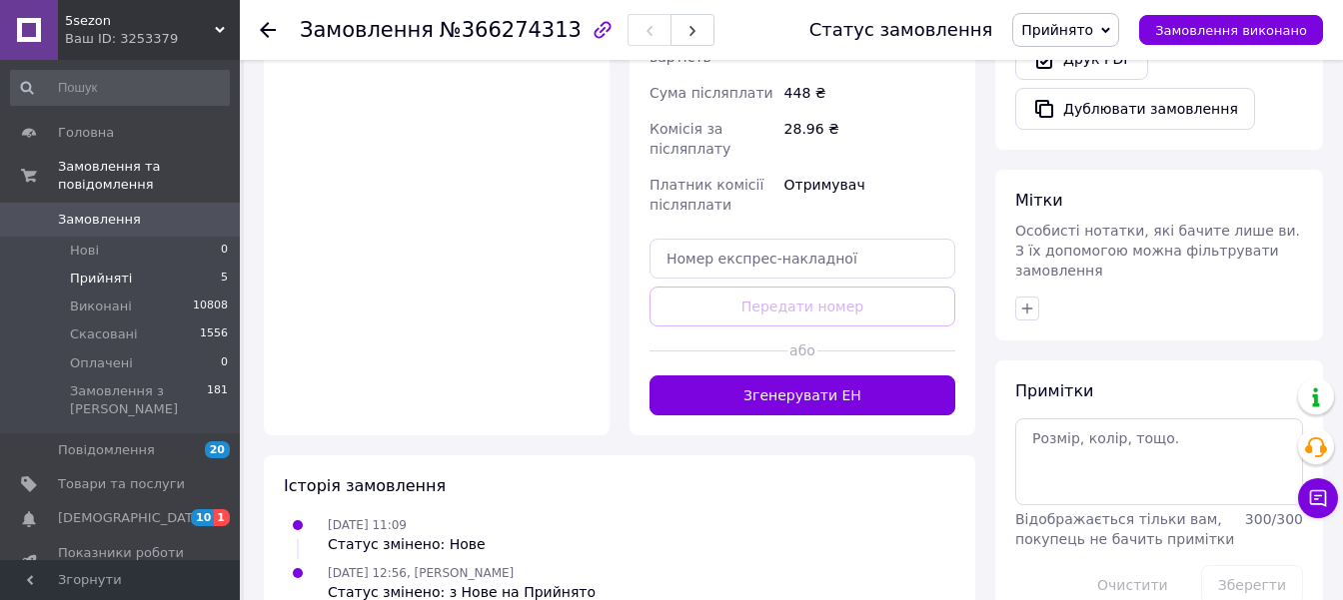
click at [92, 270] on span "Прийняті" at bounding box center [101, 279] width 62 height 18
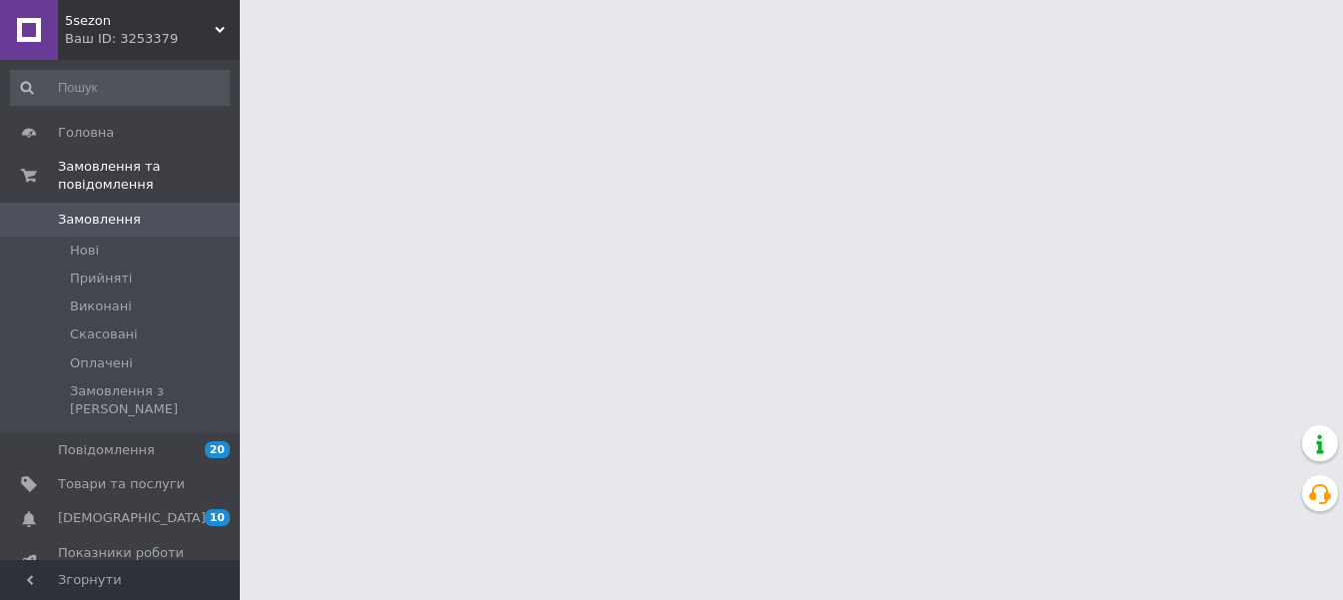
scroll to position [317, 0]
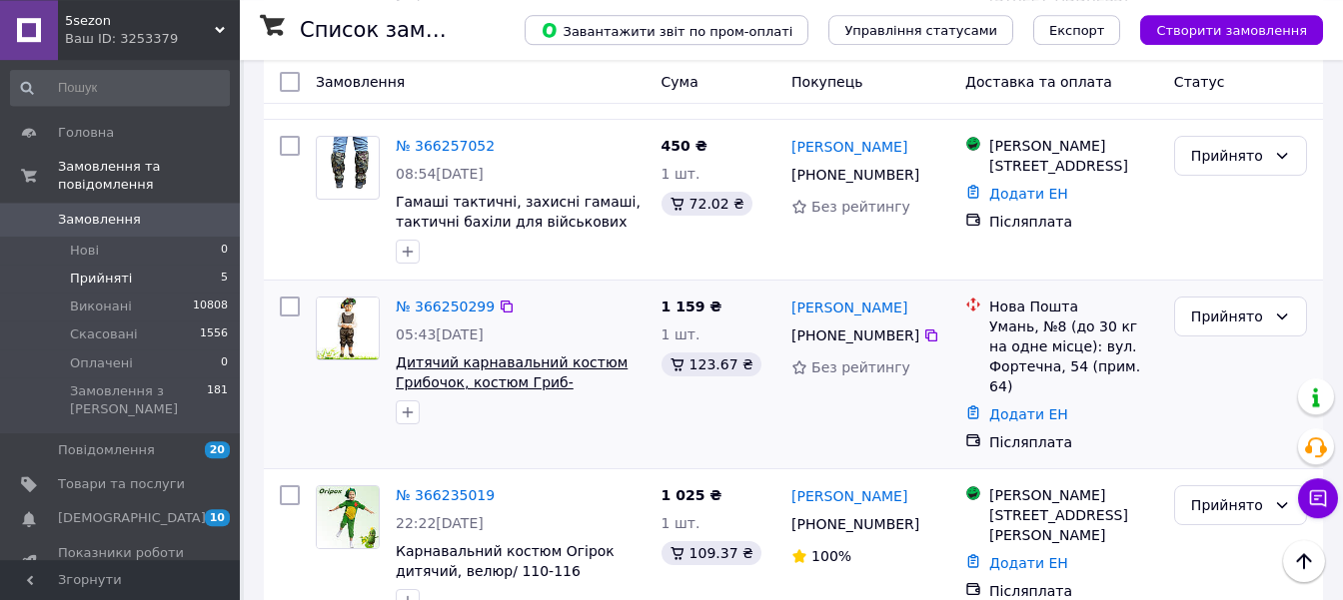
scroll to position [508, 0]
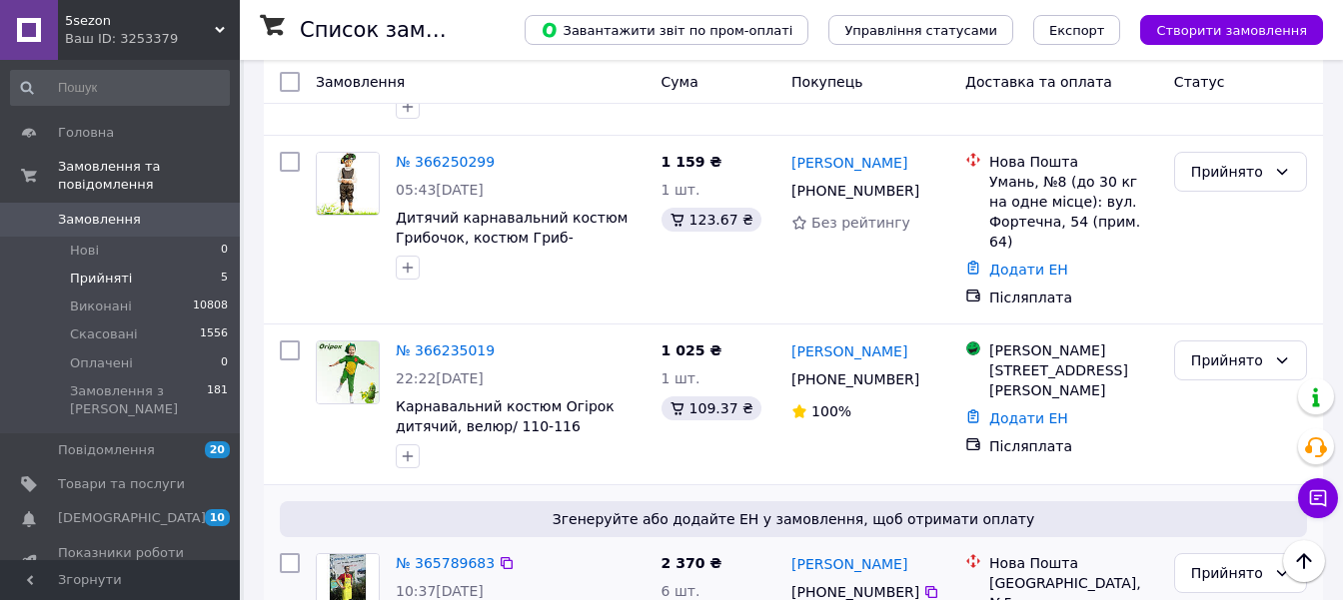
click at [563, 543] on div "Замовлення Cума Покупець Доставка та оплата Статус № 366274313 11:09[DATE] Дитя…" at bounding box center [793, 213] width 1059 height 1023
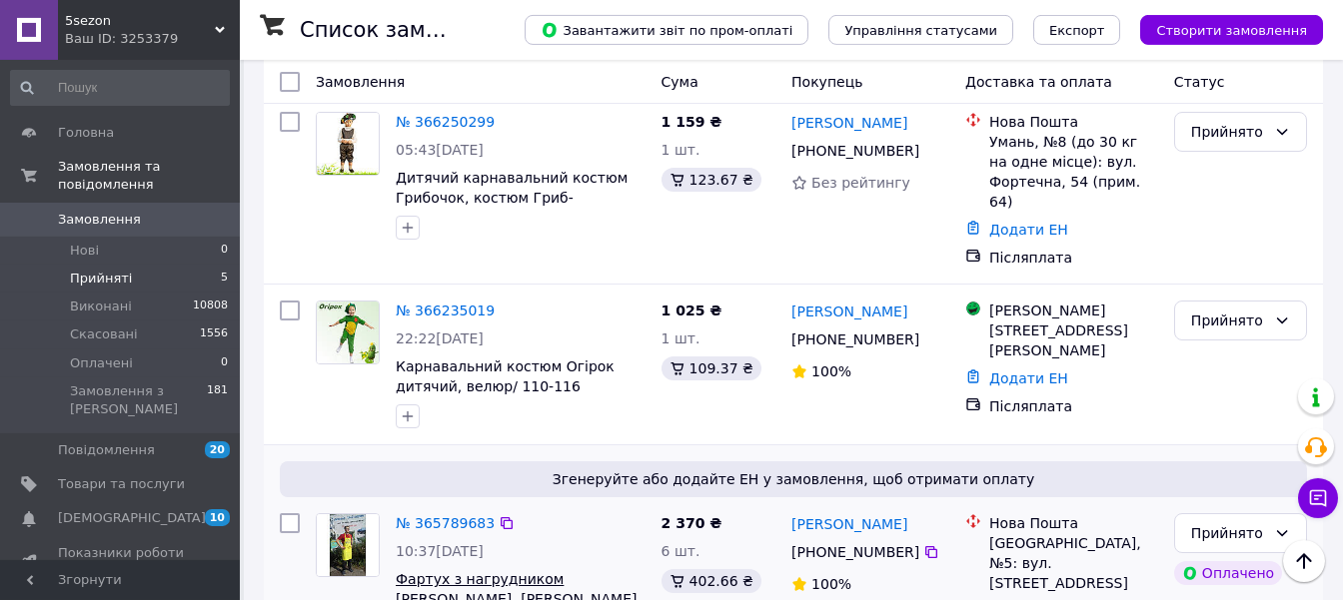
scroll to position [612, 0]
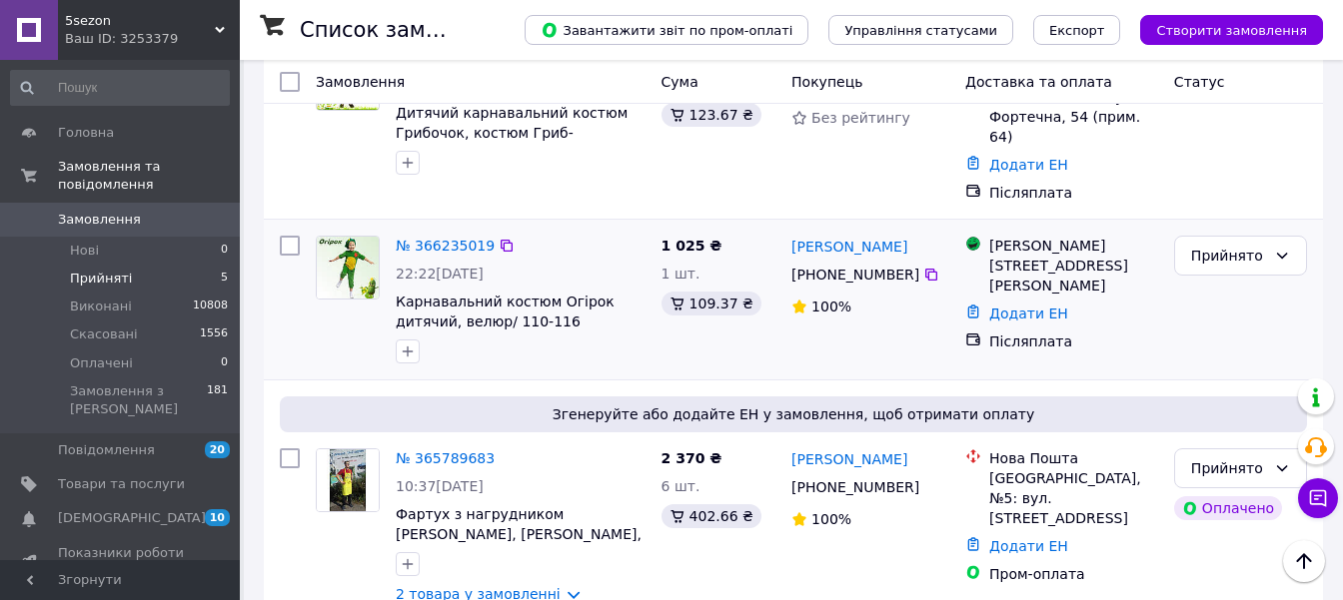
click at [1145, 300] on div "Додати ЕН" at bounding box center [1073, 314] width 177 height 28
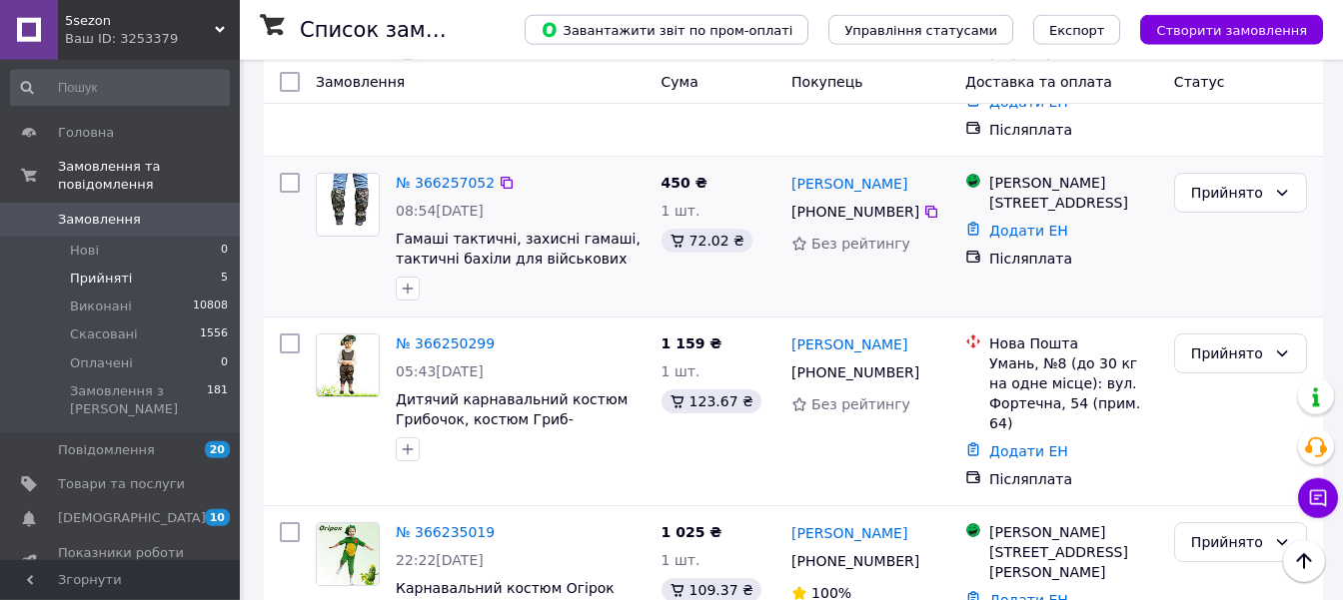
scroll to position [88, 0]
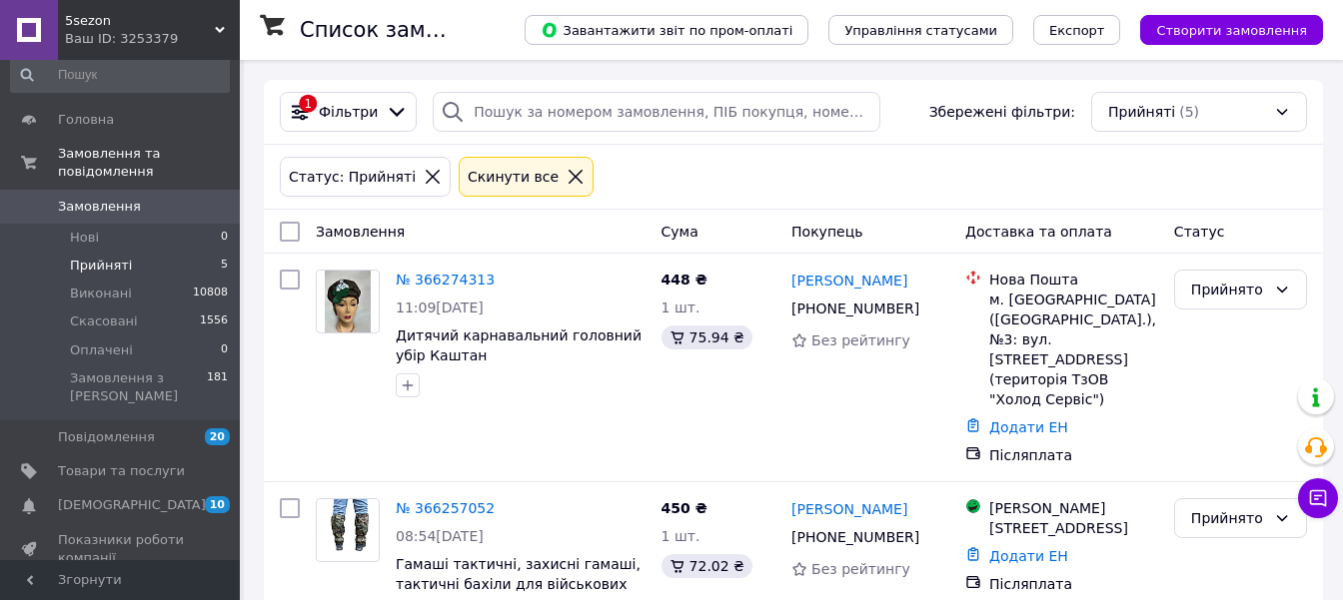
scroll to position [2, 0]
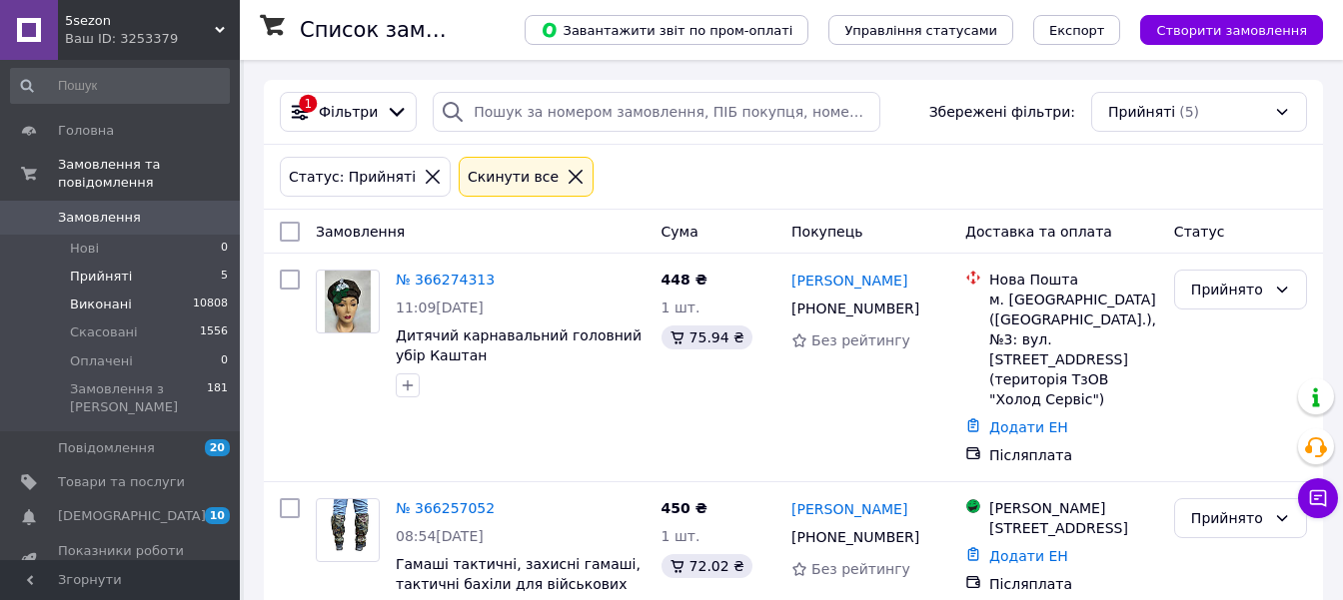
click at [92, 296] on span "Виконані" at bounding box center [101, 305] width 62 height 18
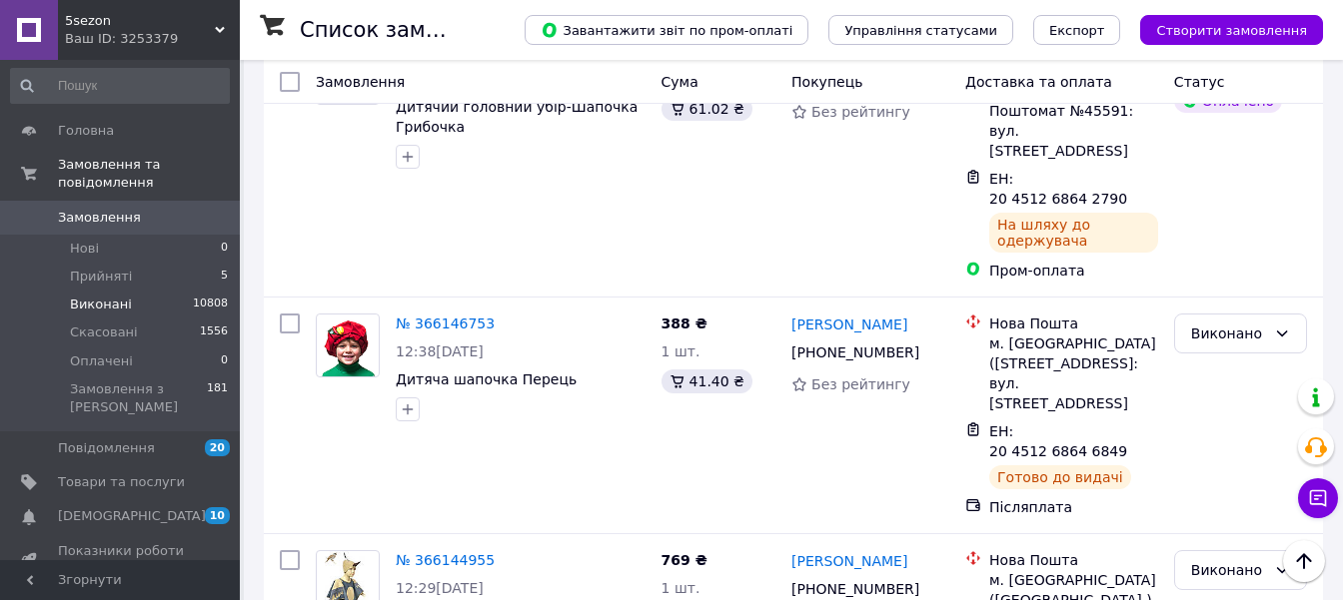
scroll to position [944, 0]
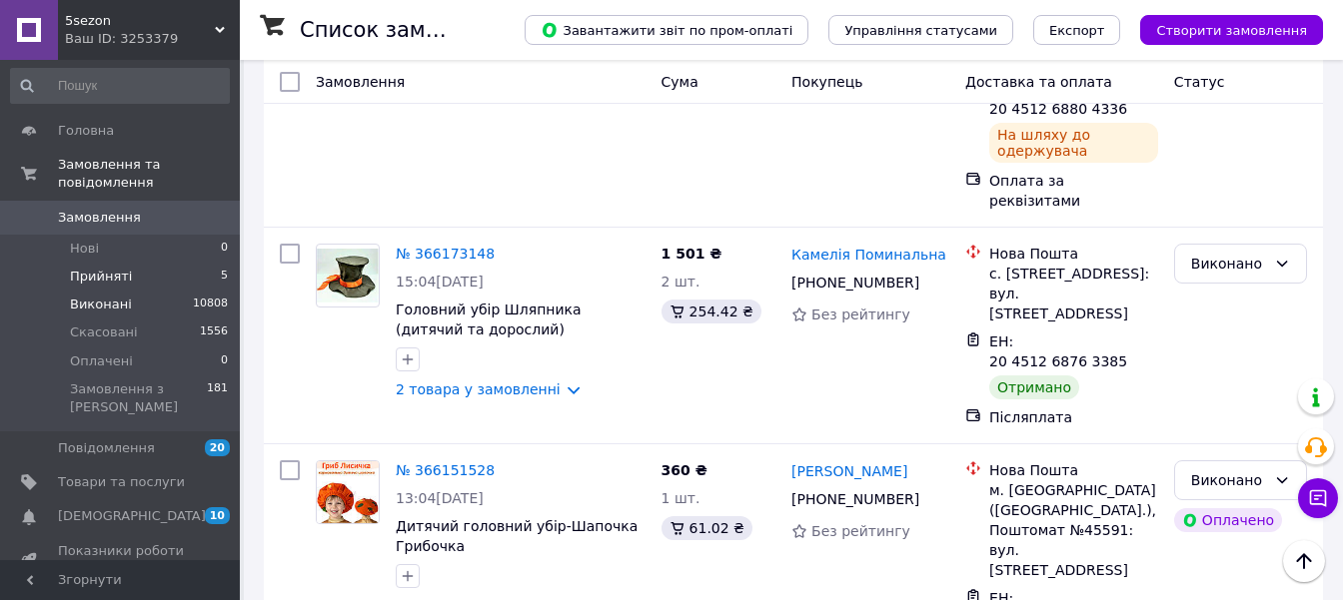
click at [92, 268] on span "Прийняті" at bounding box center [101, 277] width 62 height 18
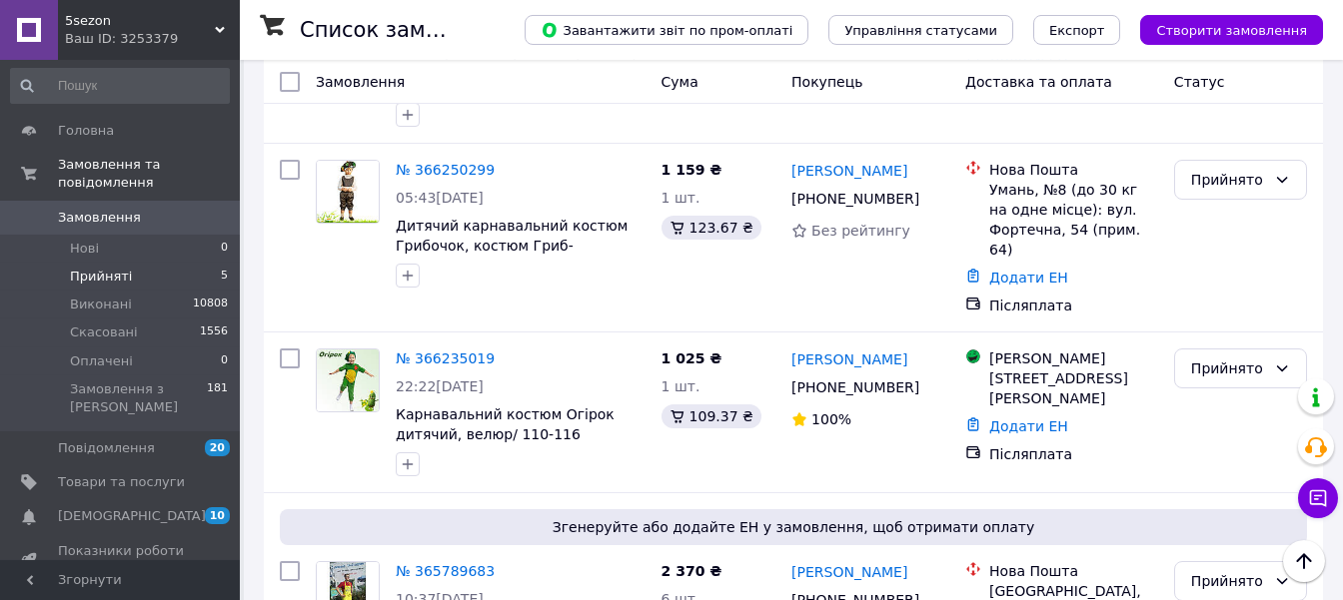
scroll to position [612, 0]
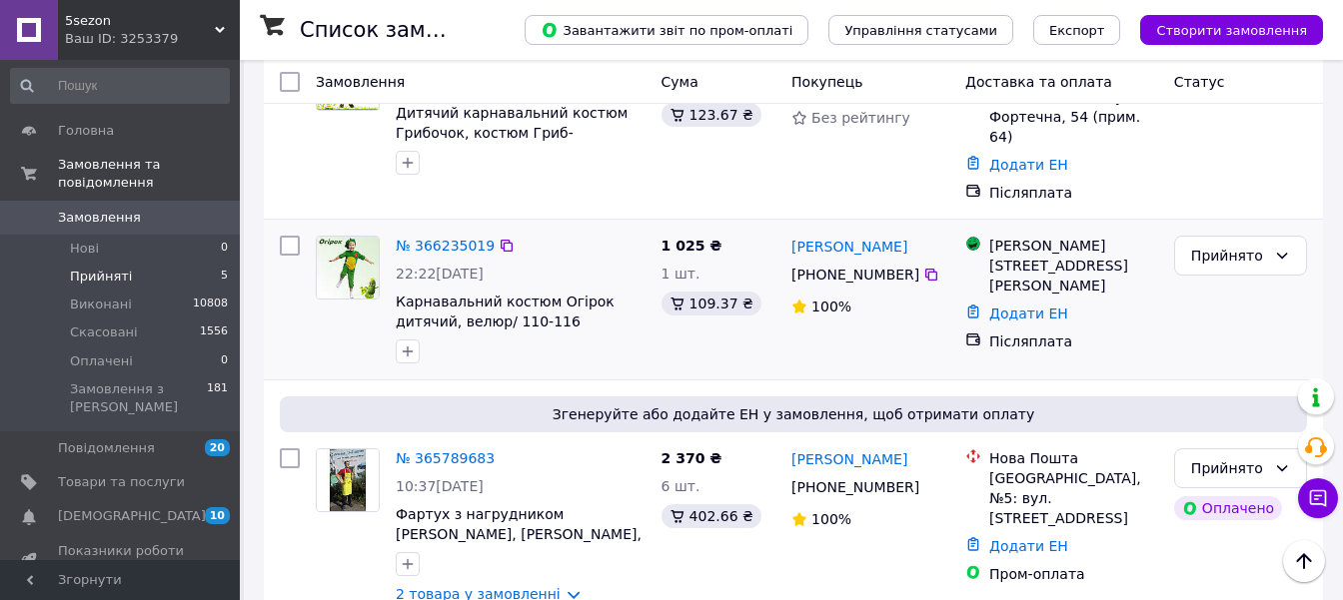
click at [351, 237] on img at bounding box center [348, 268] width 62 height 62
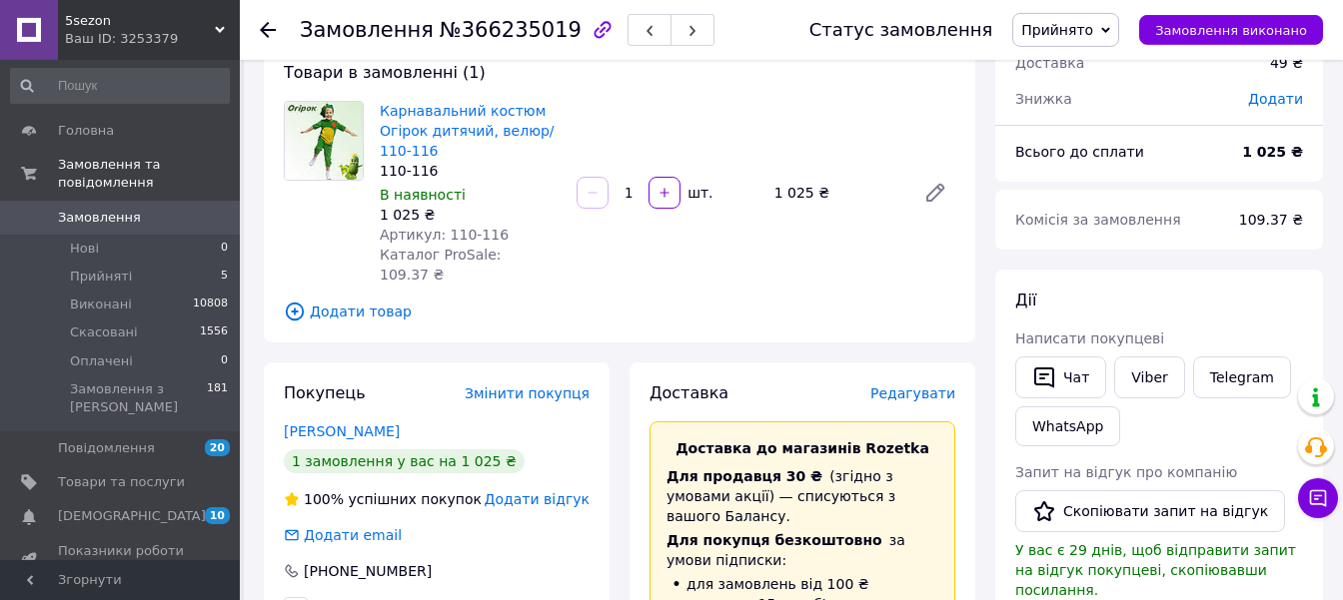
scroll to position [210, 0]
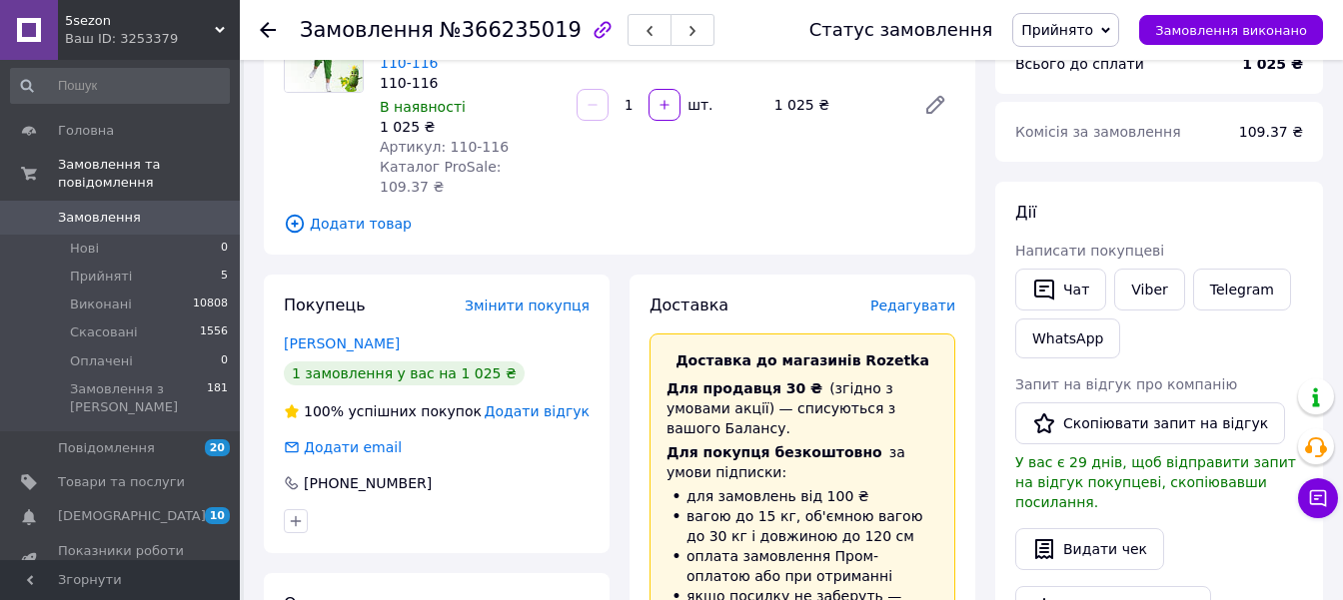
click at [911, 298] on span "Редагувати" at bounding box center [912, 306] width 85 height 16
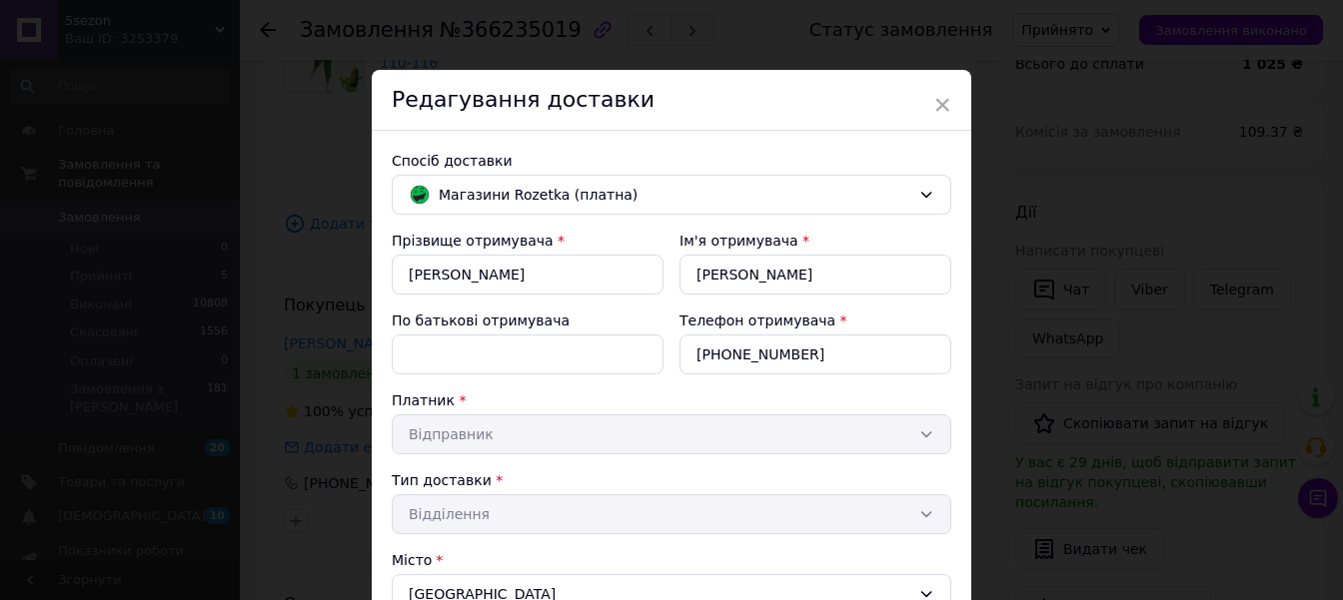
scroll to position [515, 0]
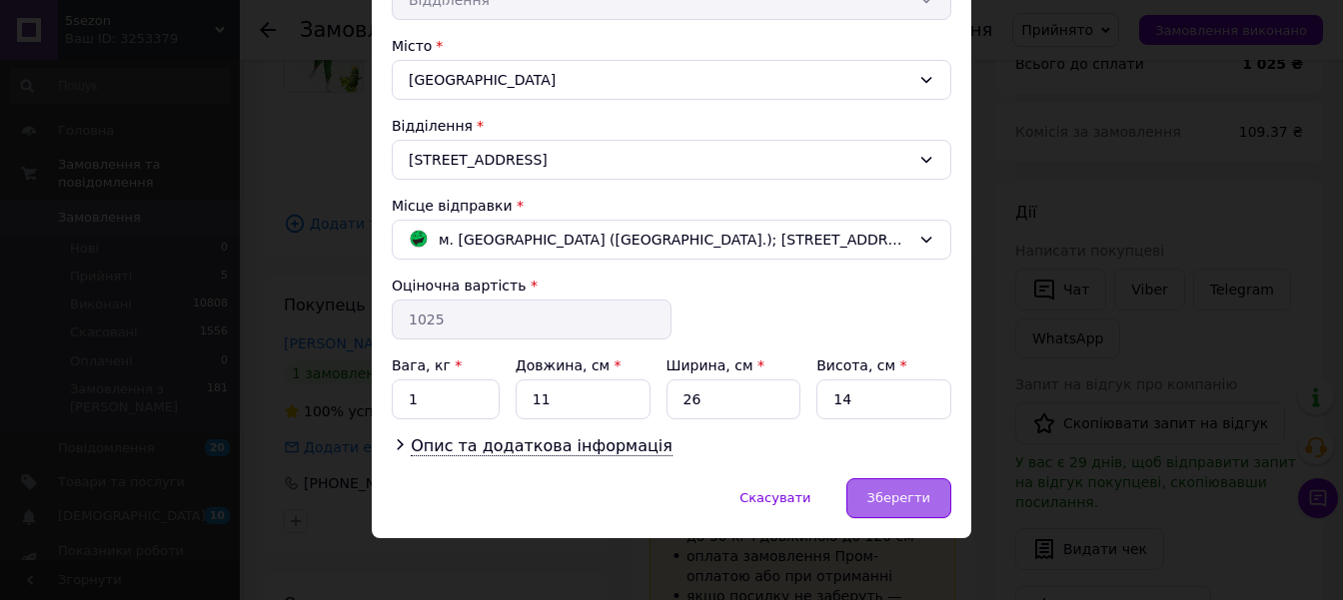
click at [921, 491] on span "Зберегти" at bounding box center [898, 498] width 63 height 15
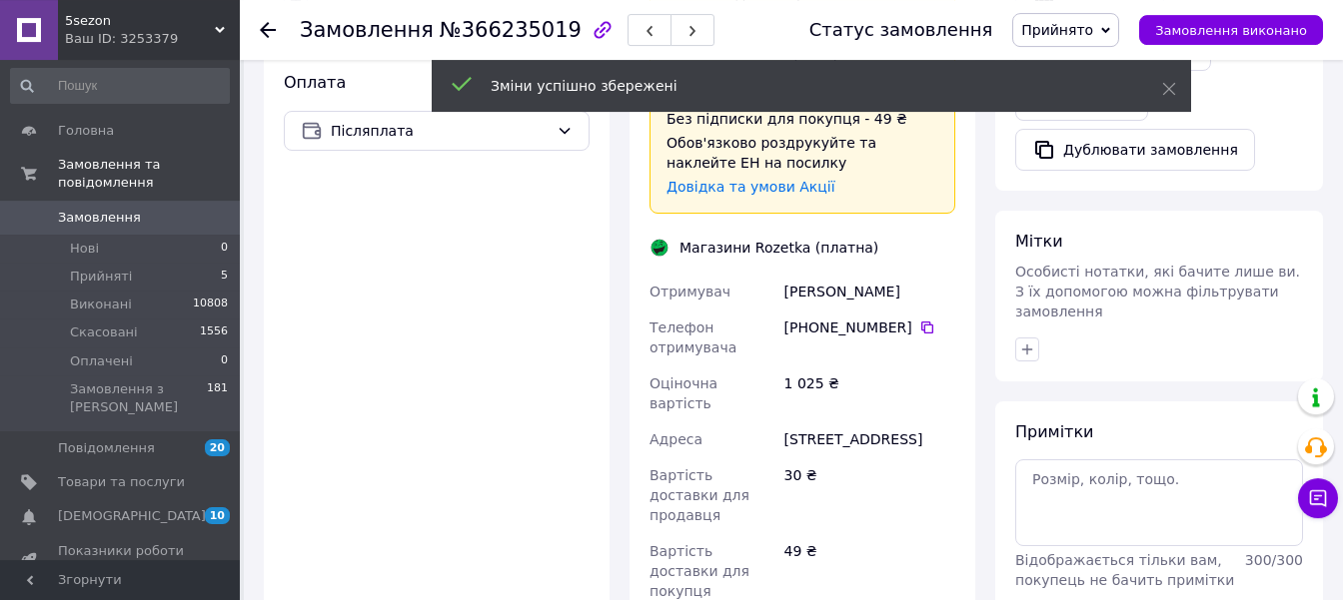
scroll to position [944, 0]
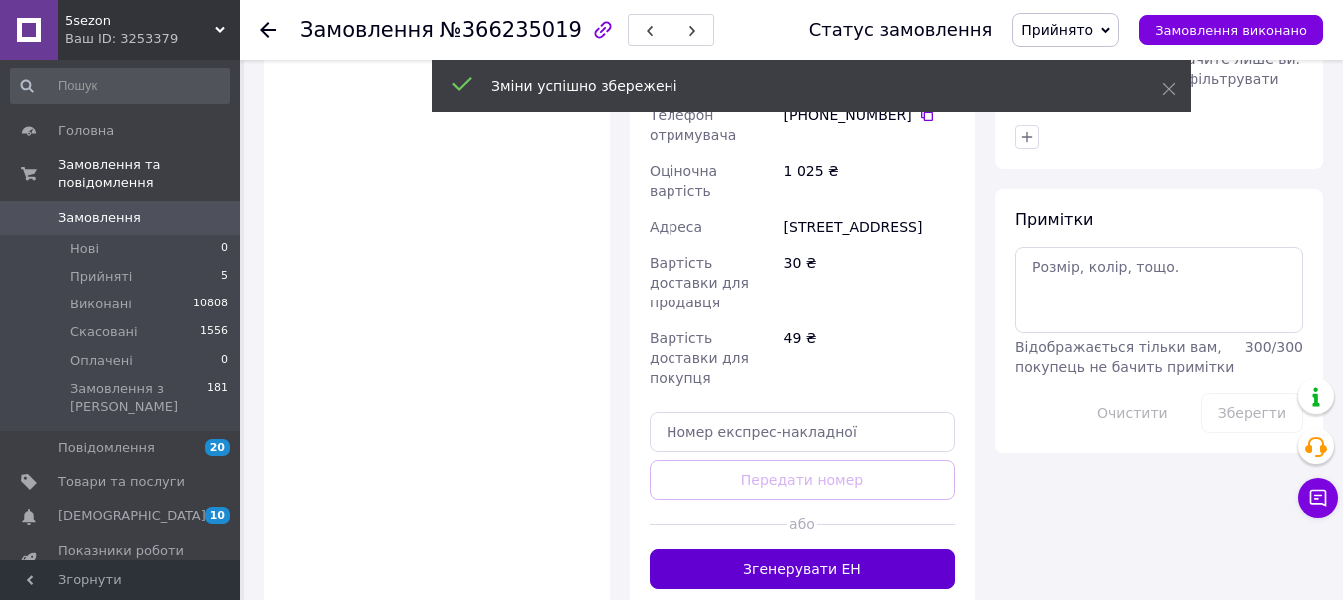
click at [793, 549] on button "Згенерувати ЕН" at bounding box center [802, 569] width 306 height 40
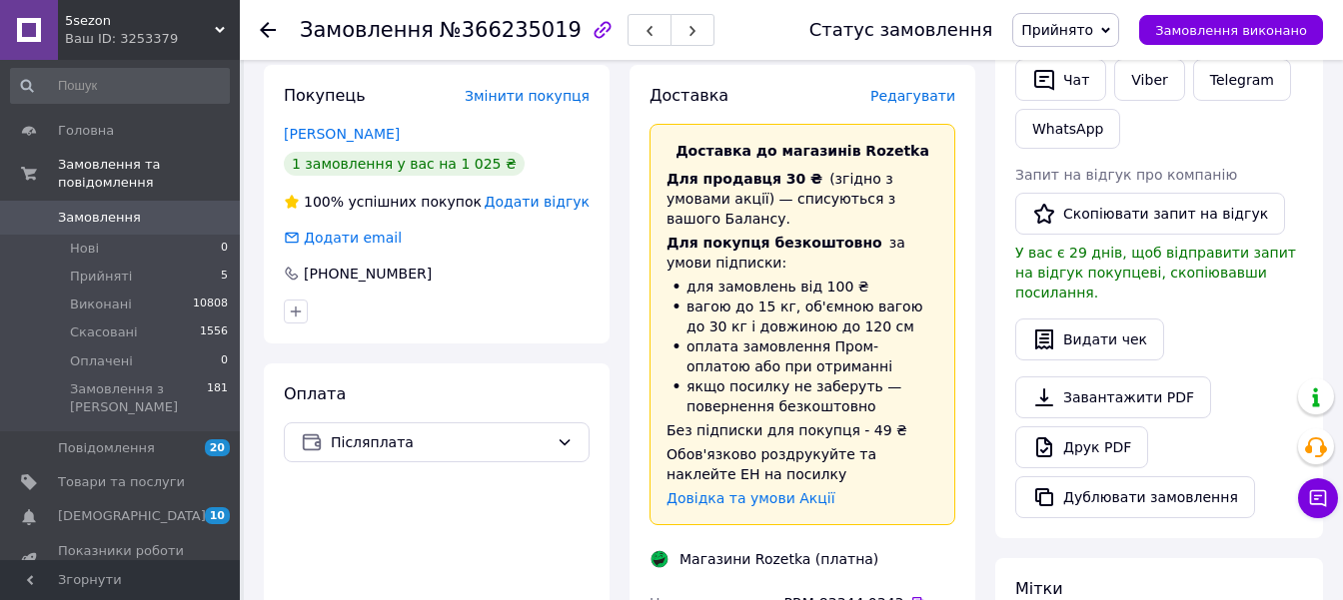
scroll to position [629, 0]
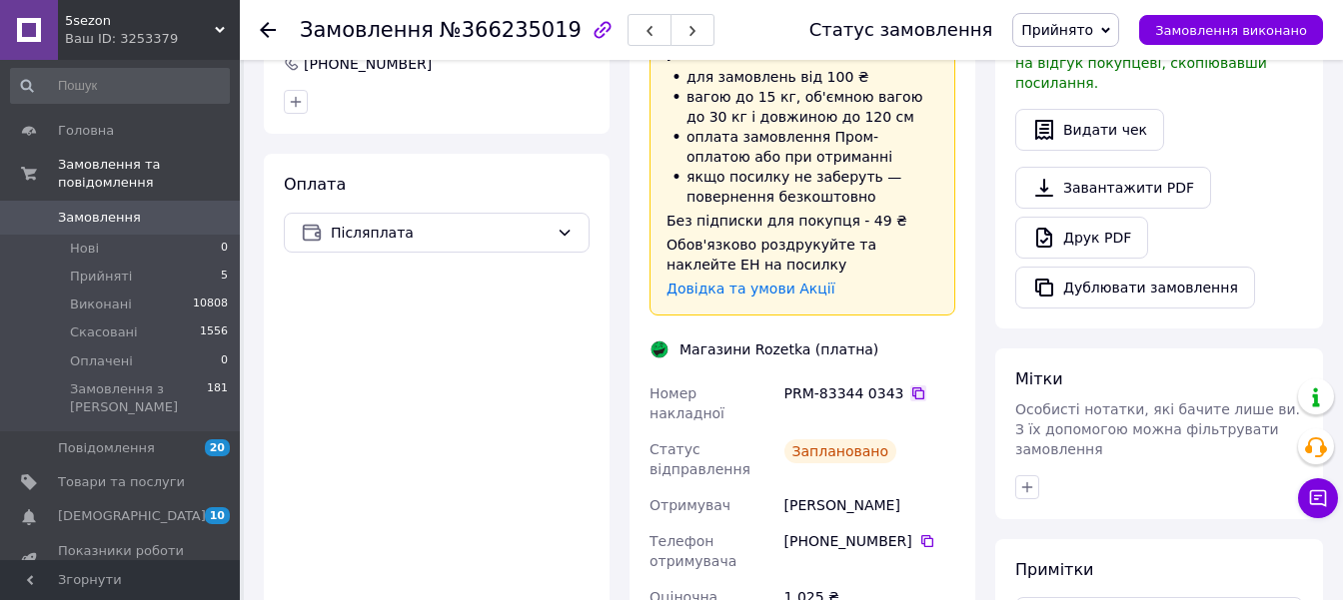
click at [912, 388] on icon at bounding box center [918, 394] width 12 height 12
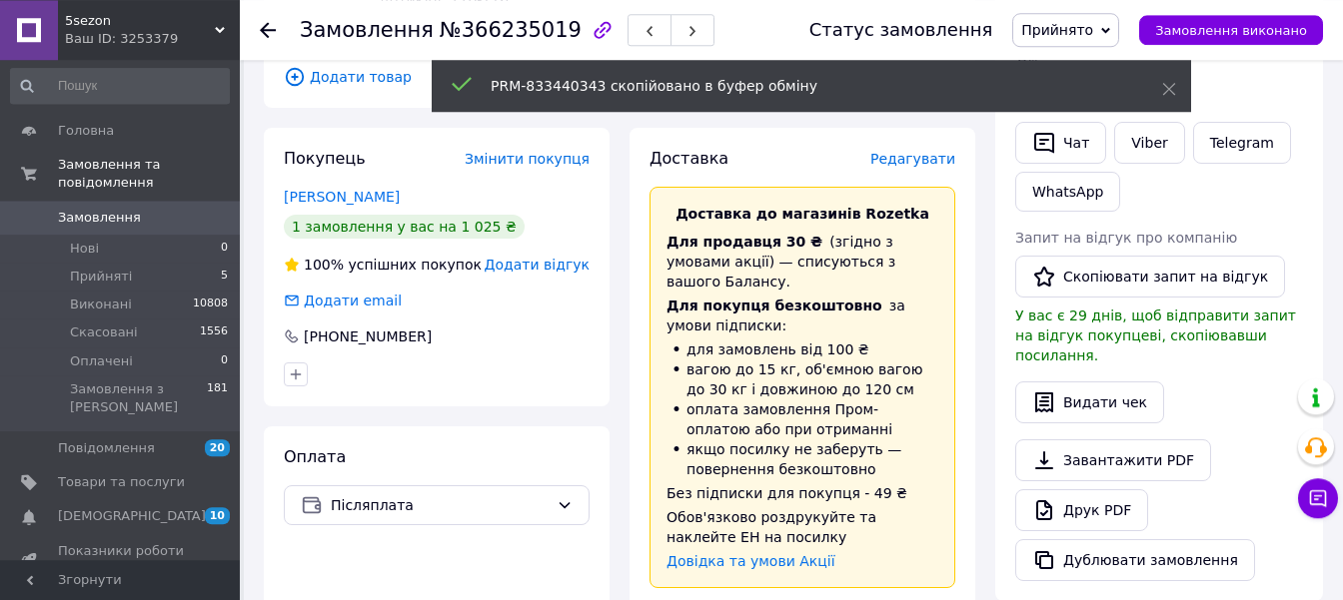
scroll to position [210, 0]
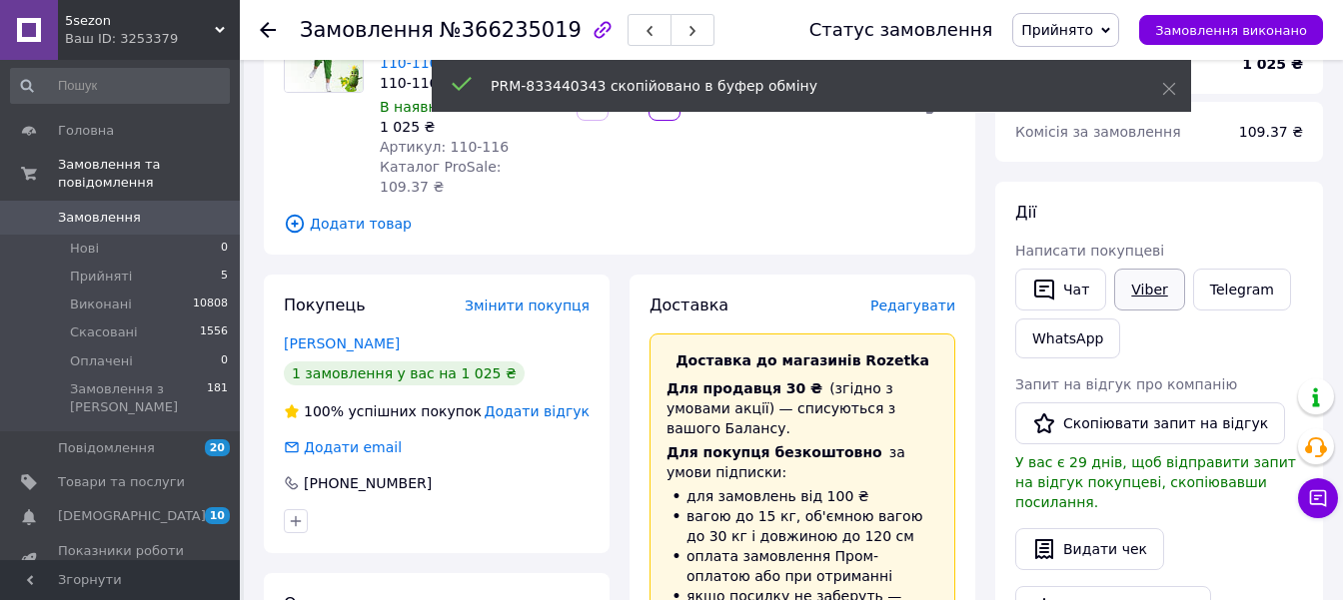
click at [1130, 288] on link "Viber" at bounding box center [1149, 290] width 70 height 42
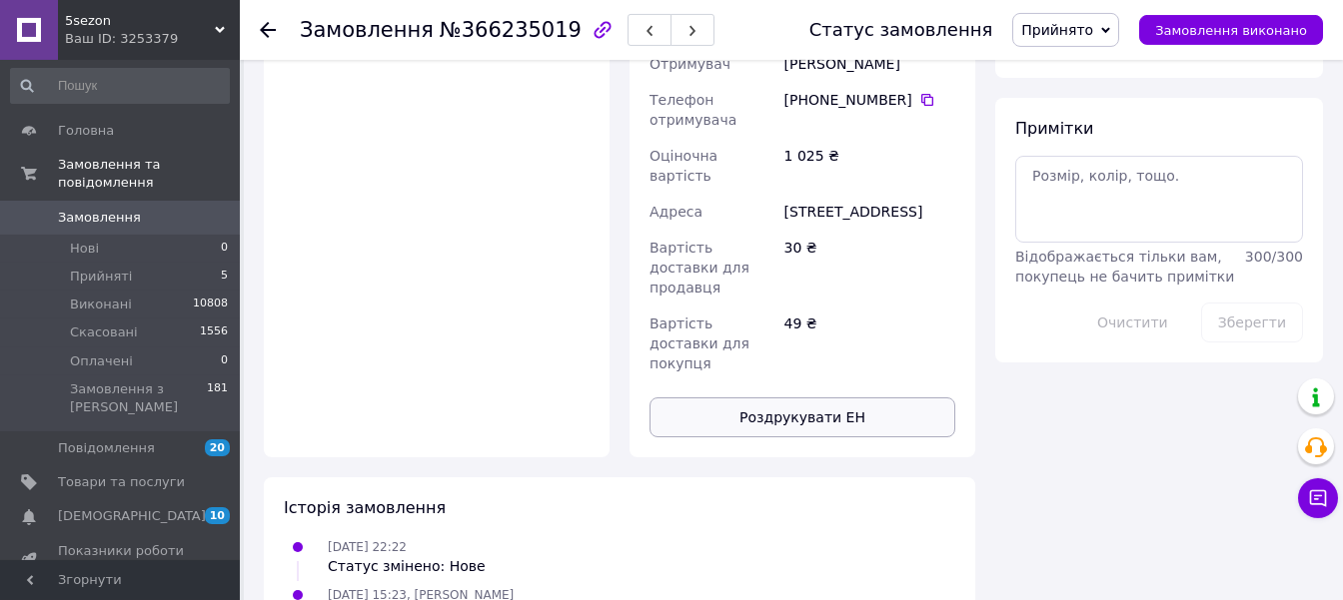
scroll to position [1154, 0]
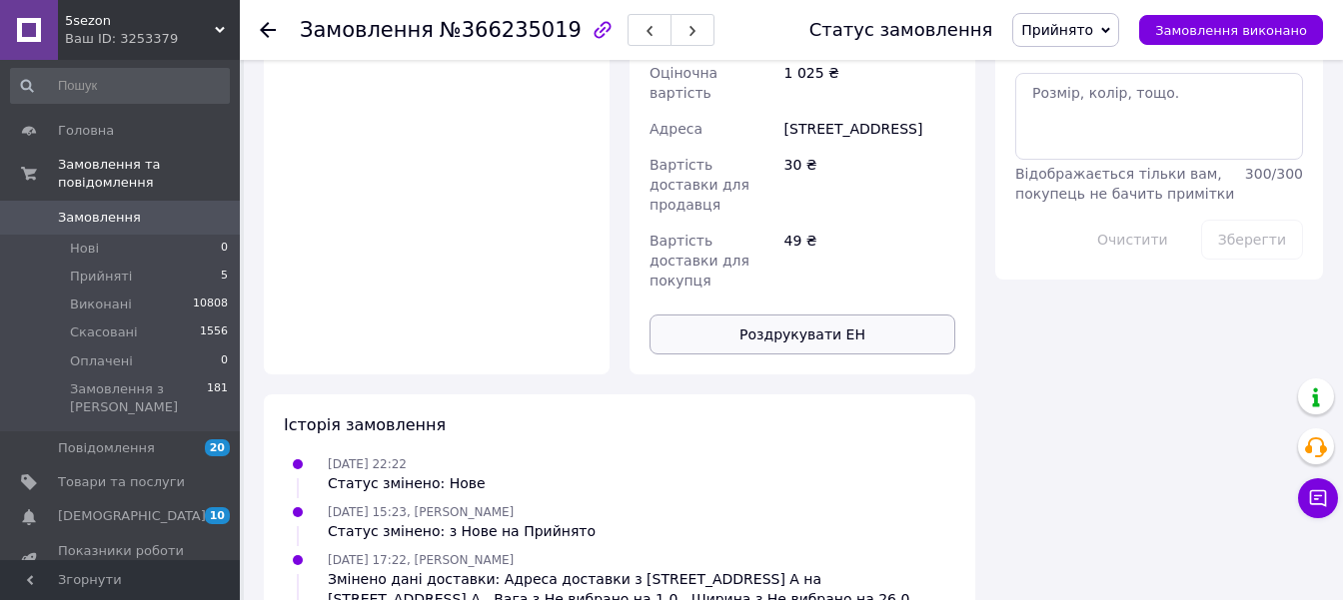
click at [803, 315] on button "Роздрукувати ЕН" at bounding box center [802, 335] width 306 height 40
click at [1256, 32] on span "Замовлення виконано" at bounding box center [1231, 30] width 152 height 15
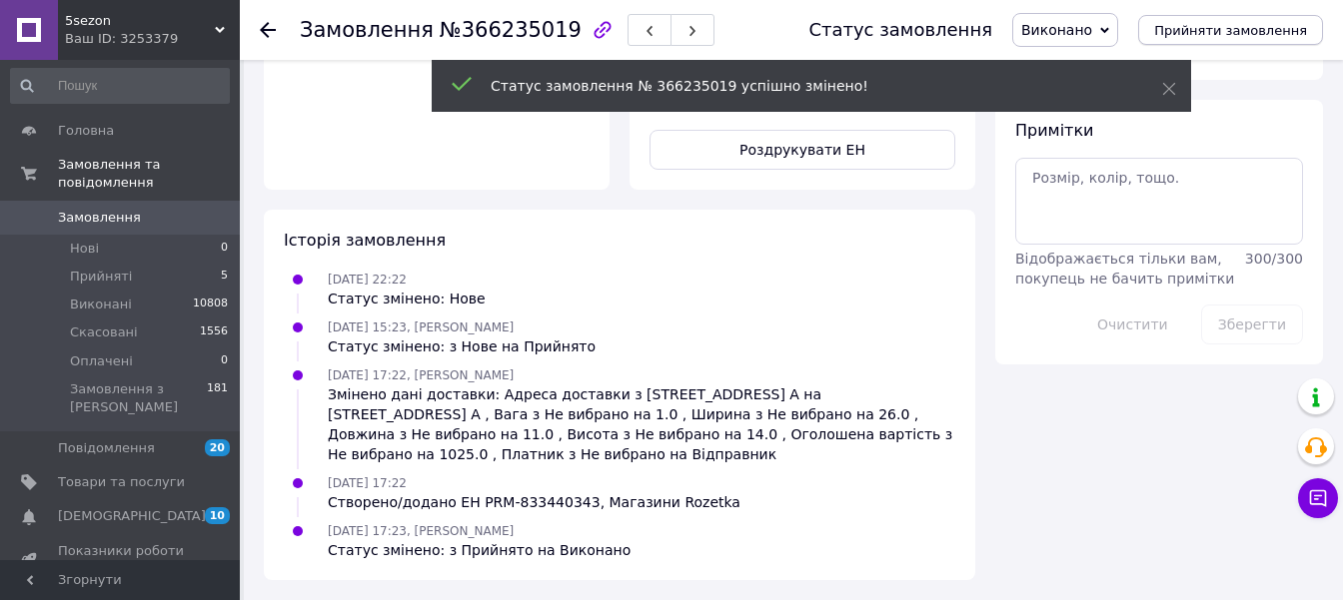
scroll to position [951, 0]
